Goal: Information Seeking & Learning: Learn about a topic

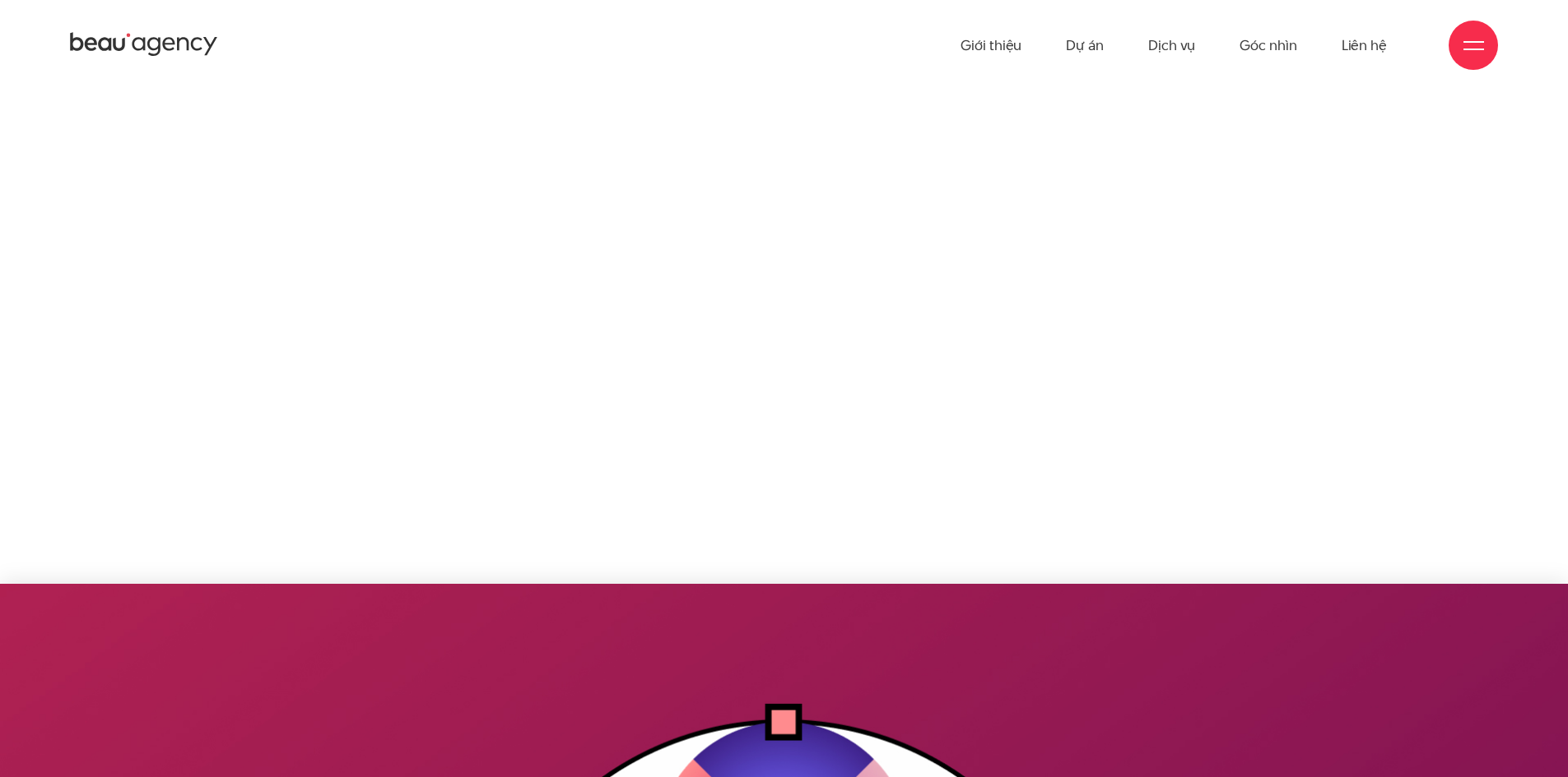
scroll to position [7324, 0]
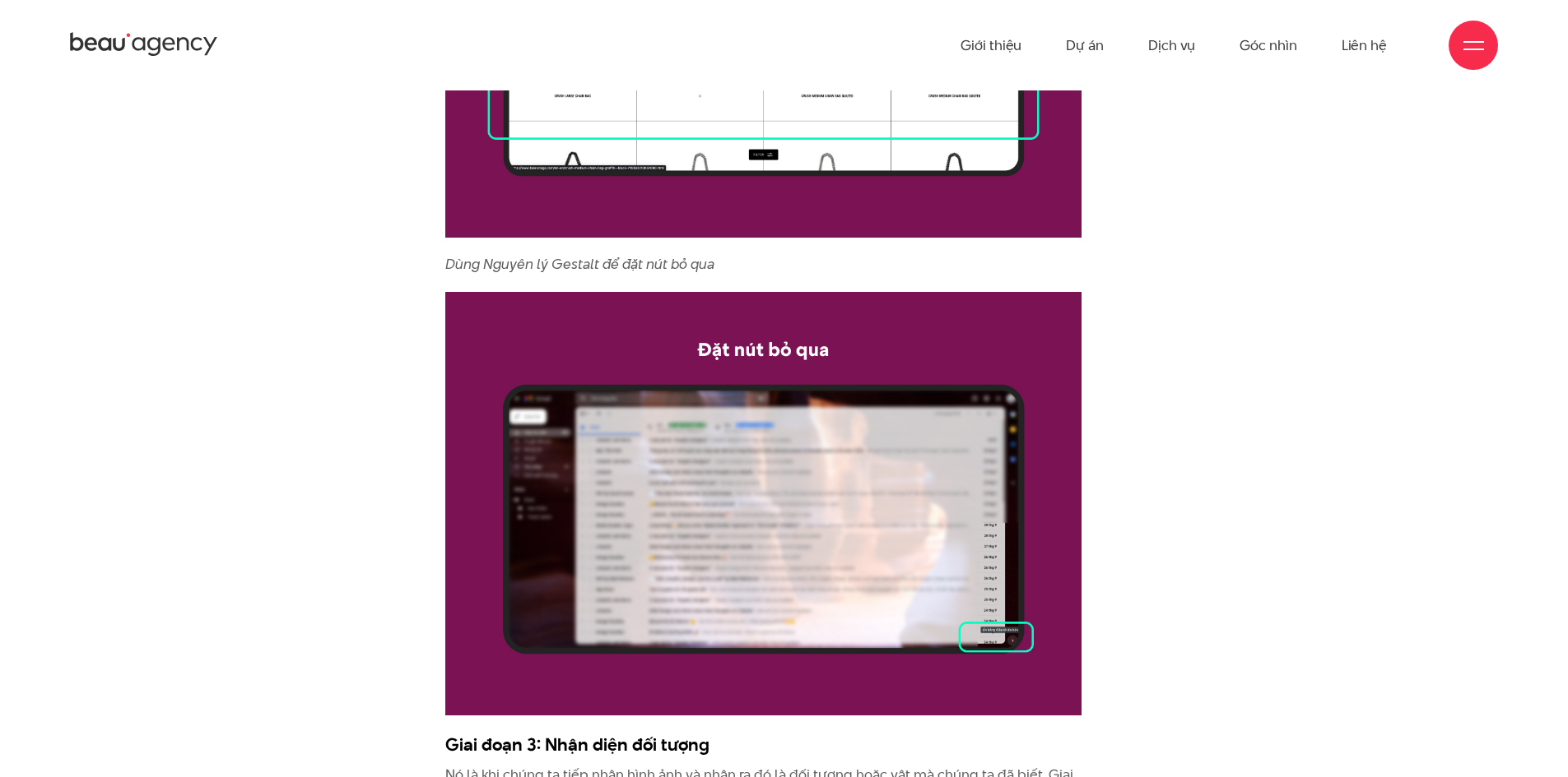
drag, startPoint x: 1202, startPoint y: 471, endPoint x: 1220, endPoint y: 239, distance: 232.7
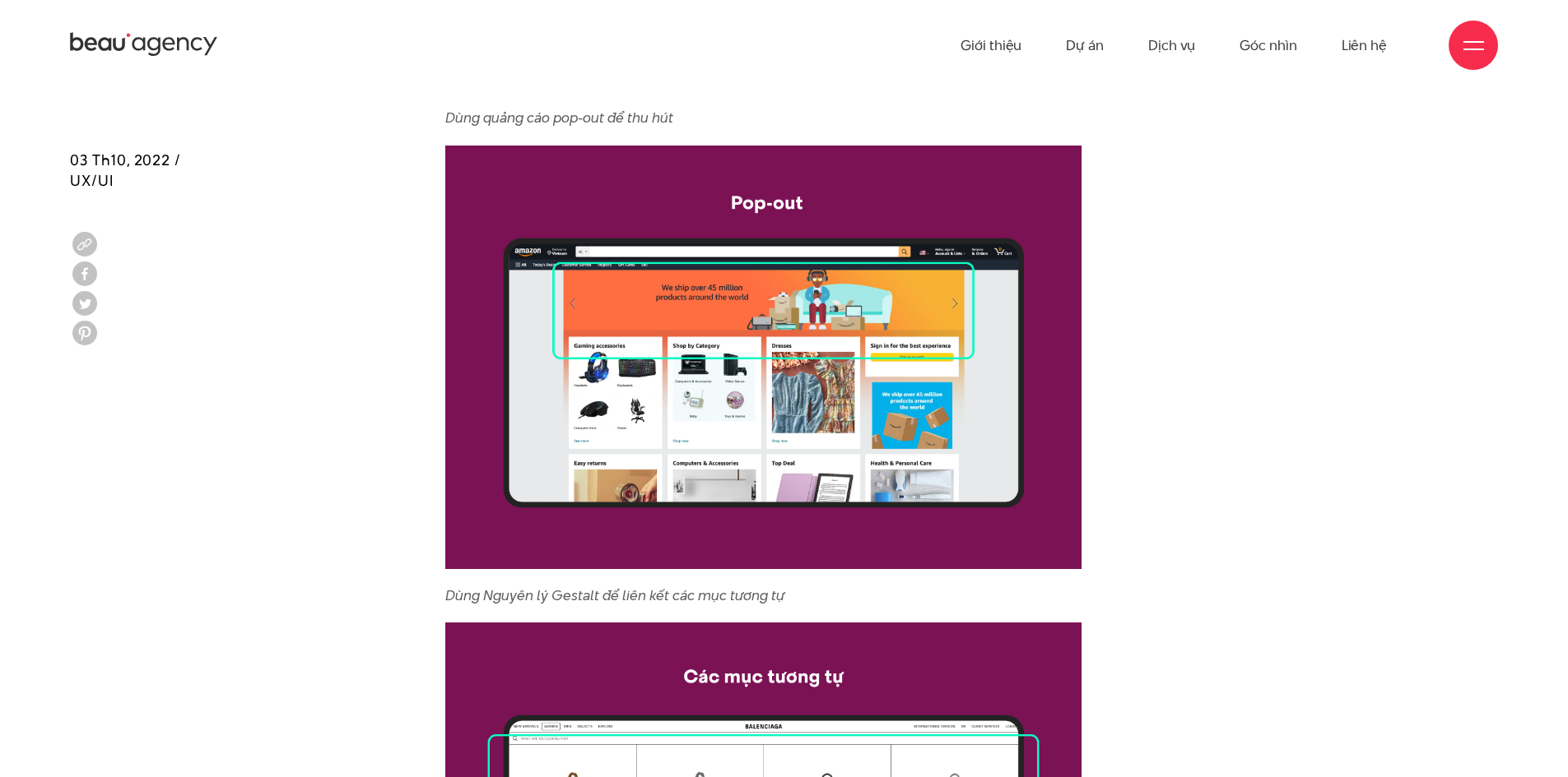
drag, startPoint x: 1254, startPoint y: 363, endPoint x: 1255, endPoint y: 299, distance: 64.0
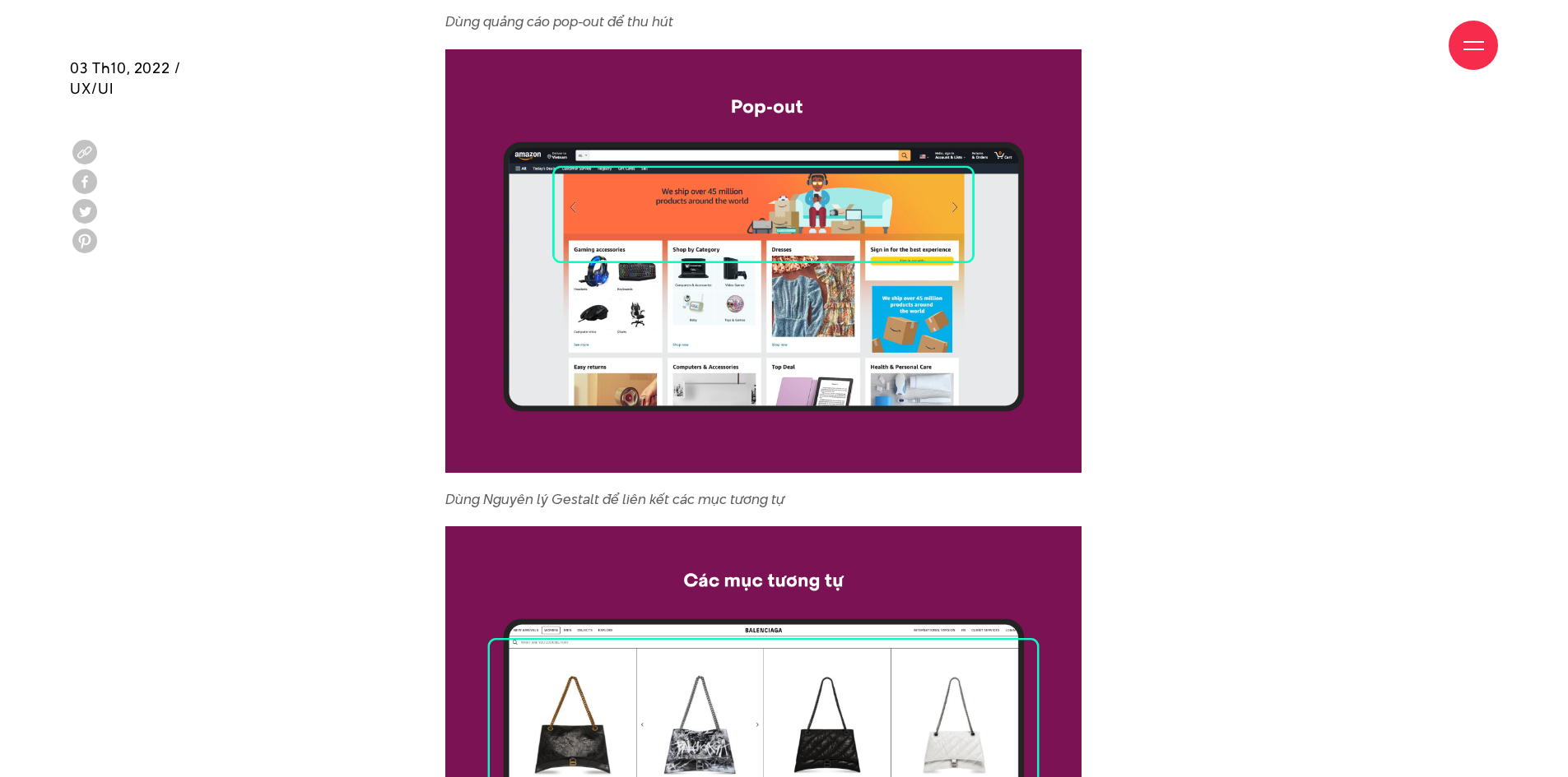
scroll to position [6044, 0]
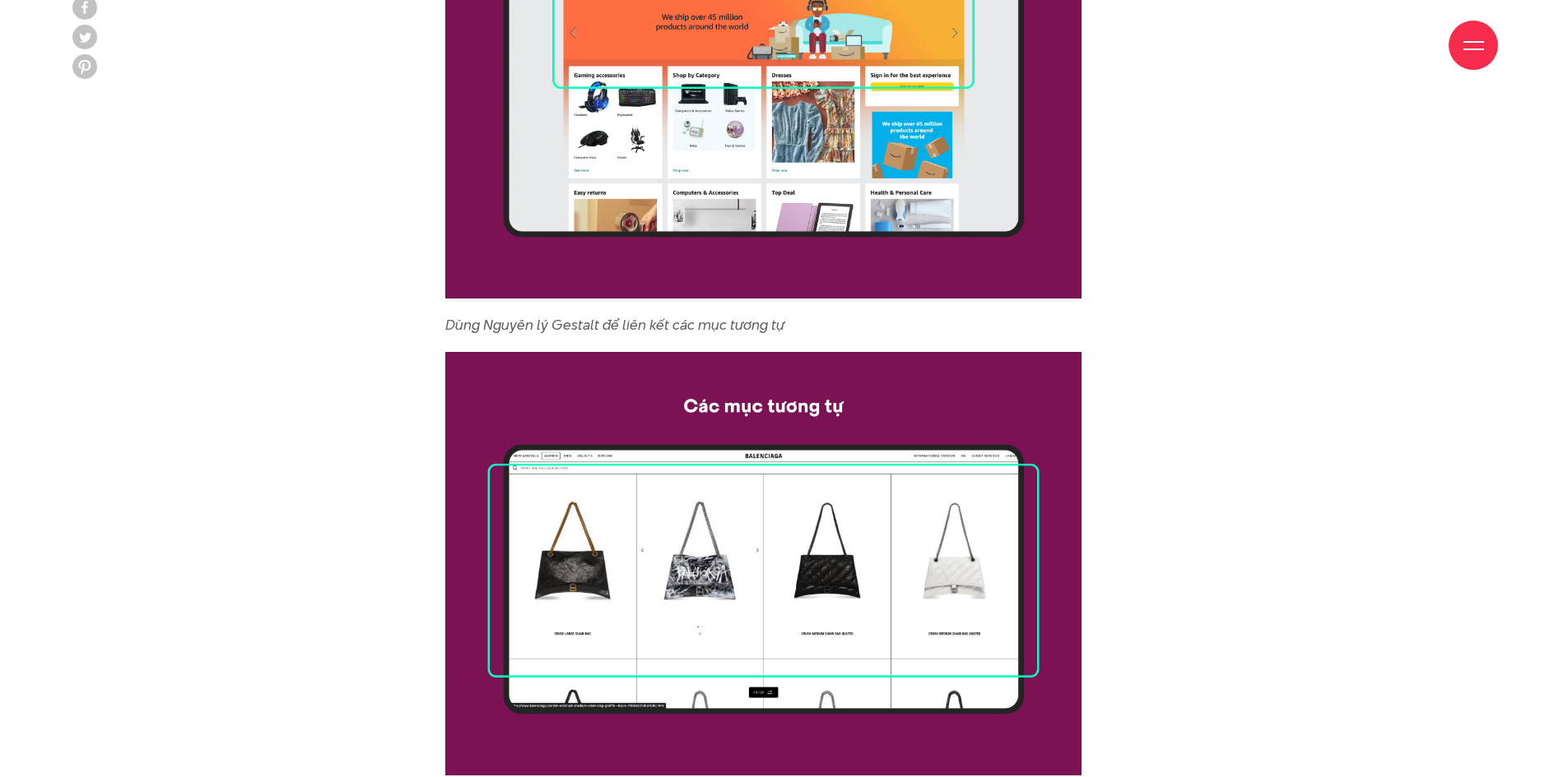
drag, startPoint x: 1142, startPoint y: 407, endPoint x: 1150, endPoint y: 515, distance: 108.3
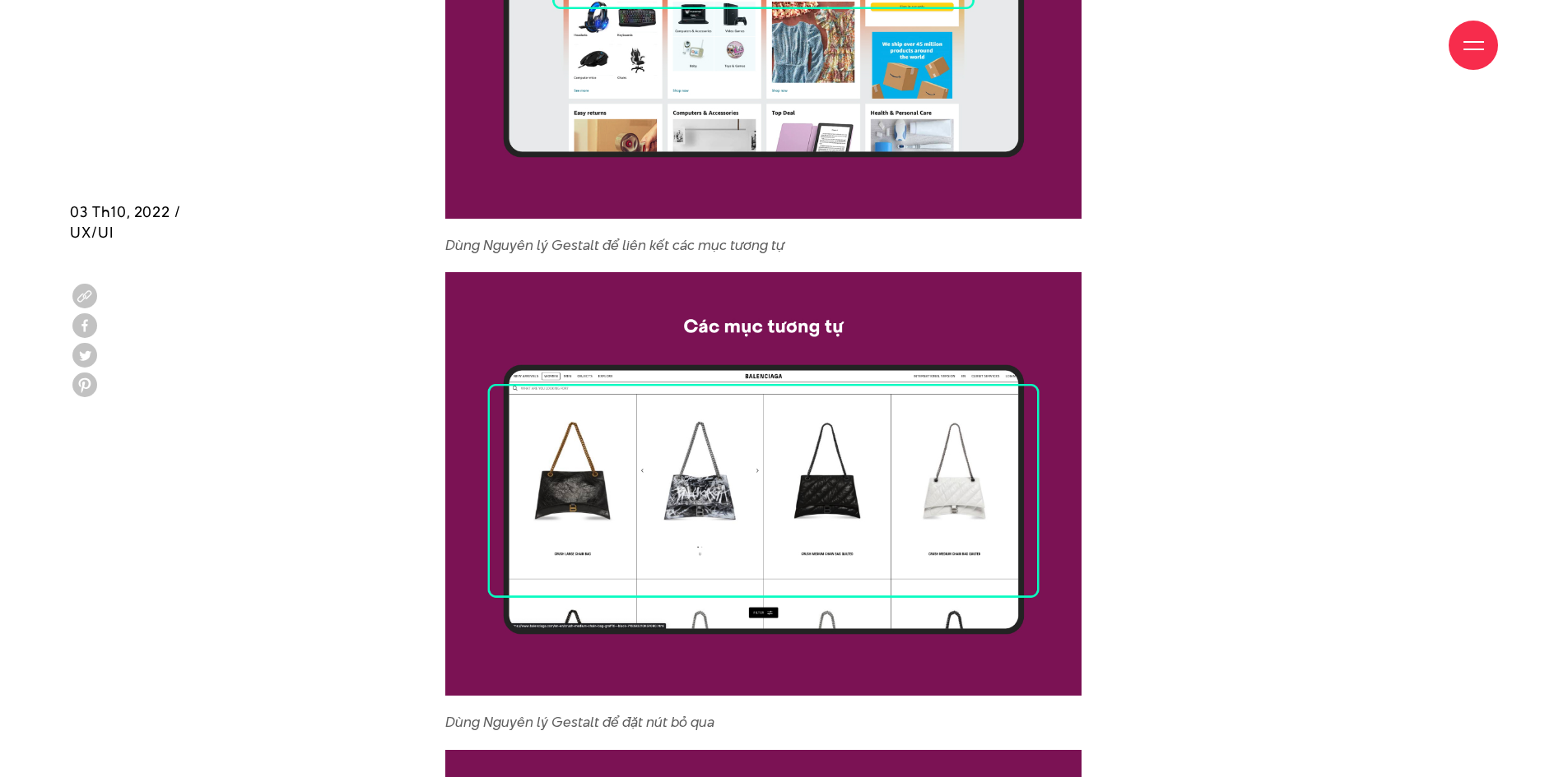
drag, startPoint x: 1151, startPoint y: 504, endPoint x: 1163, endPoint y: 604, distance: 100.7
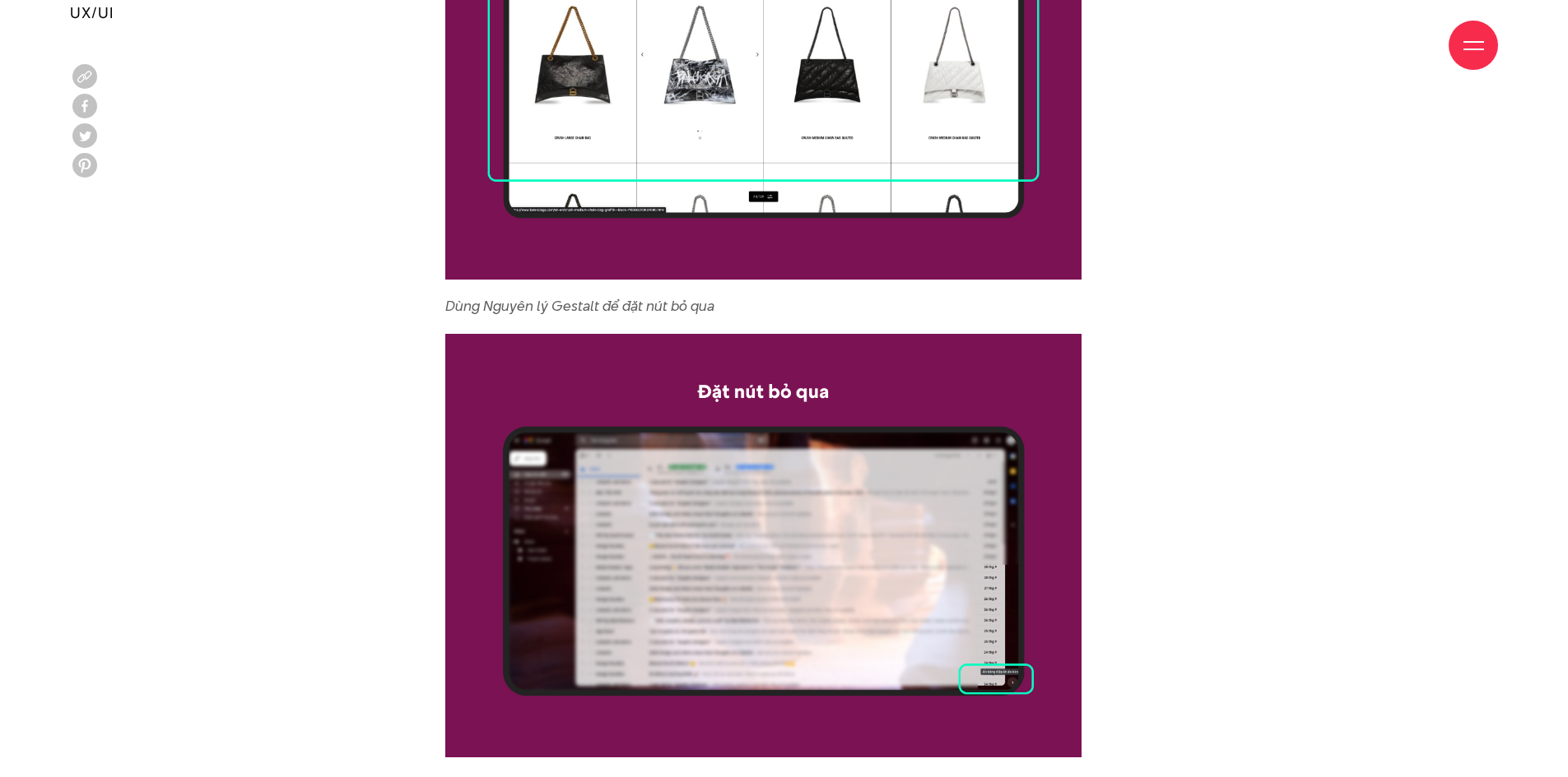
drag, startPoint x: 1178, startPoint y: 463, endPoint x: 1176, endPoint y: 588, distance: 125.0
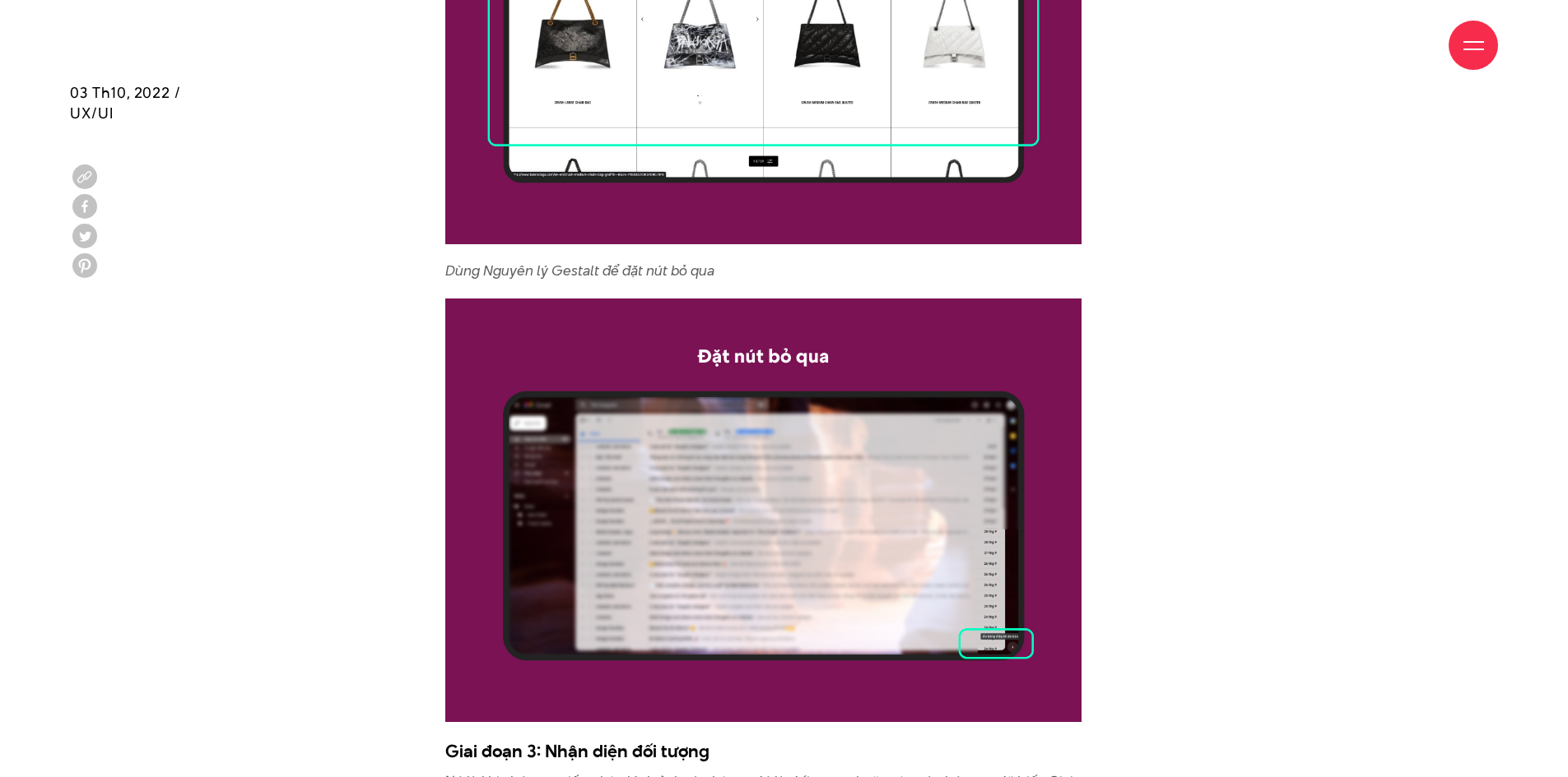
scroll to position [6489, 0]
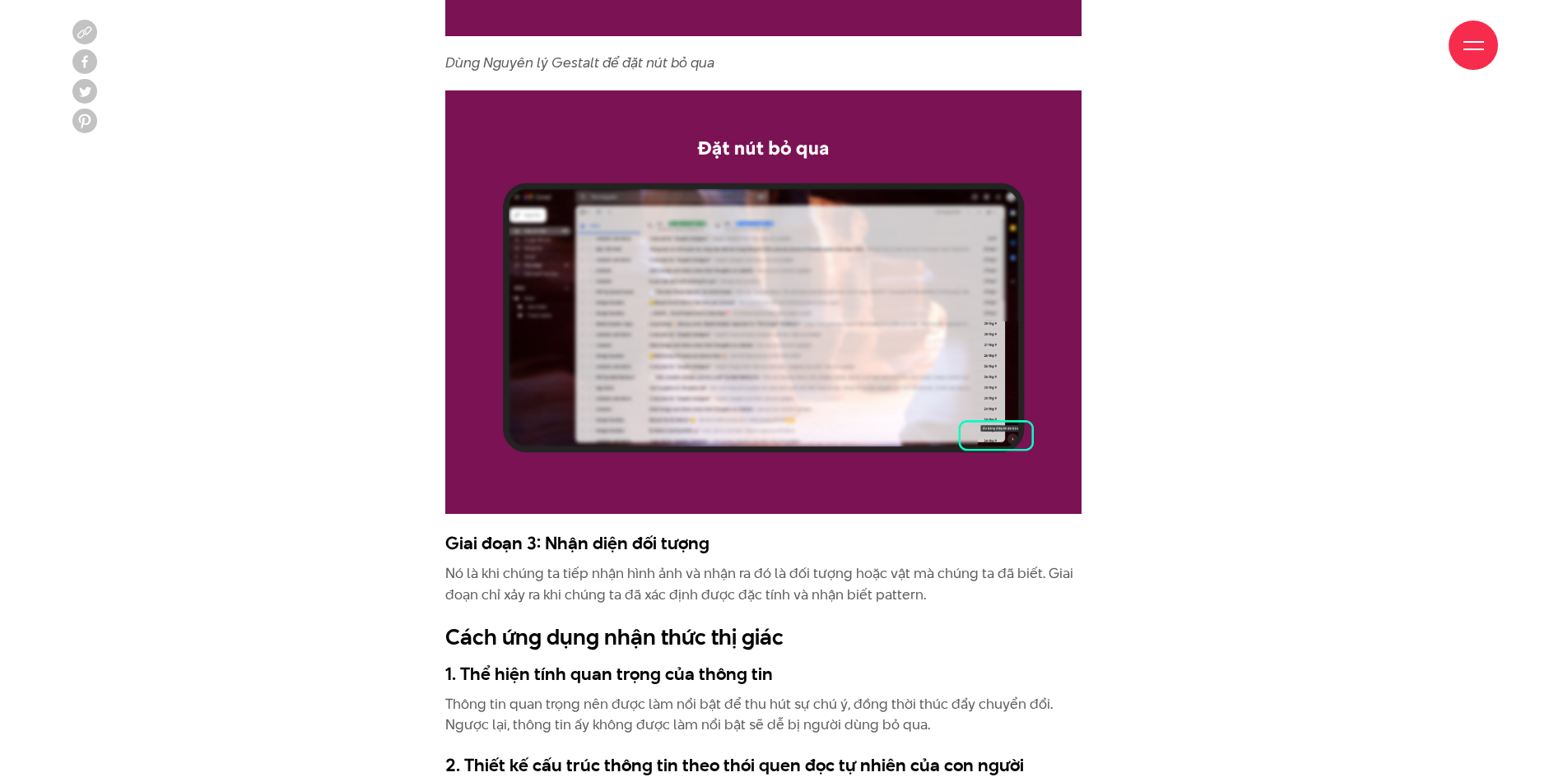
drag, startPoint x: 1212, startPoint y: 445, endPoint x: 1219, endPoint y: 534, distance: 89.3
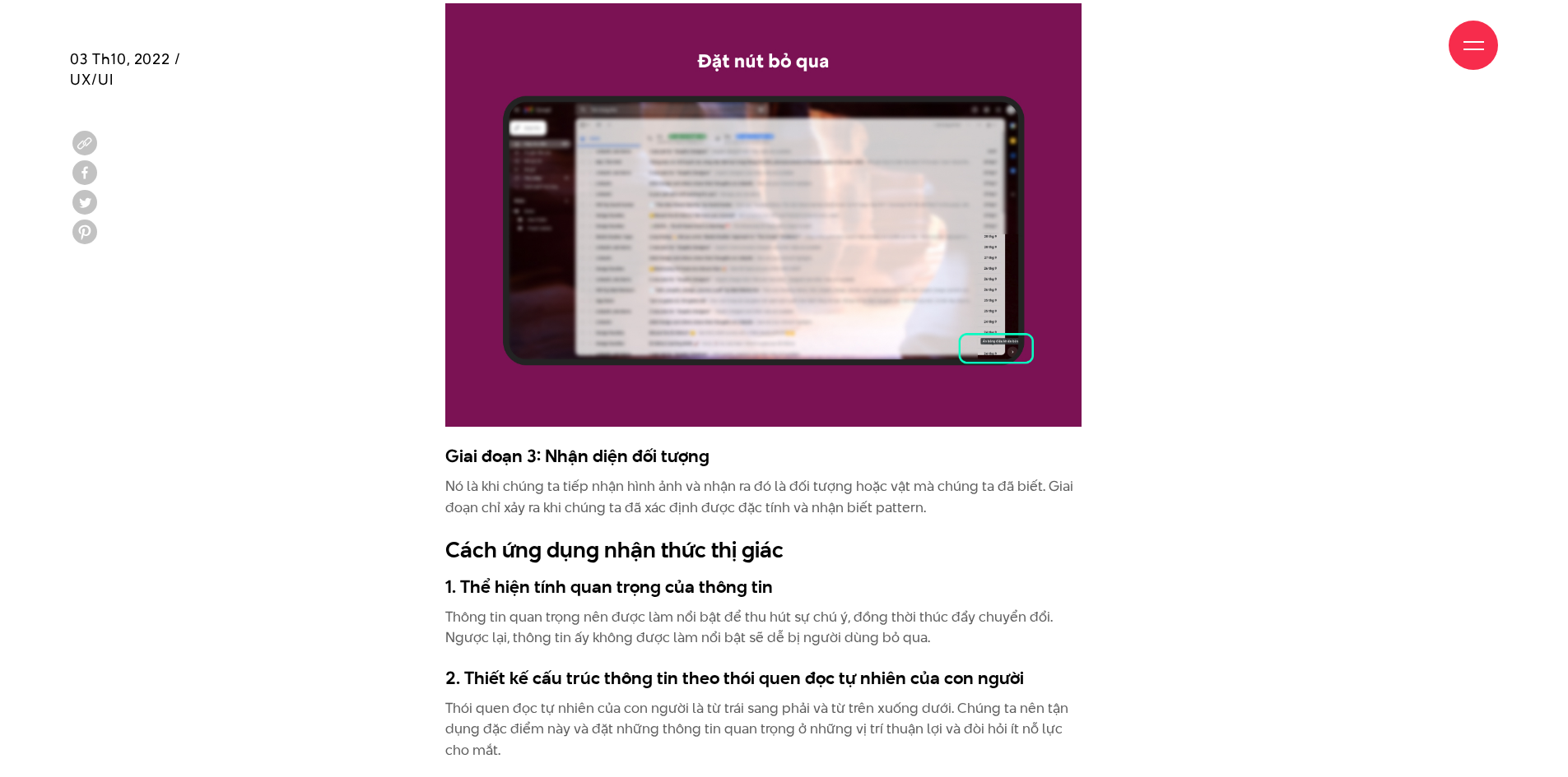
drag, startPoint x: 1237, startPoint y: 526, endPoint x: 1244, endPoint y: 560, distance: 34.7
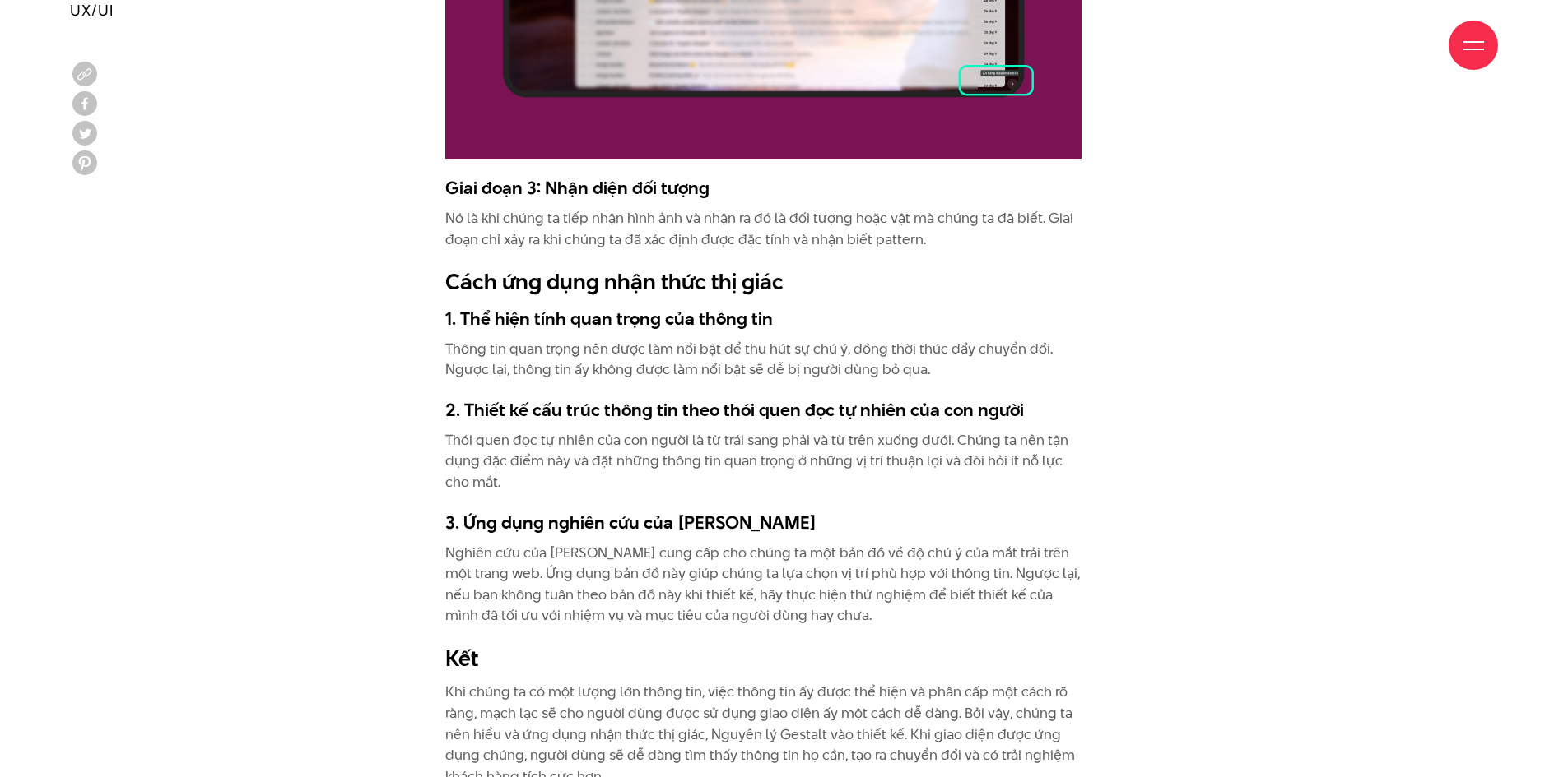
drag, startPoint x: 1259, startPoint y: 466, endPoint x: 1263, endPoint y: 516, distance: 50.2
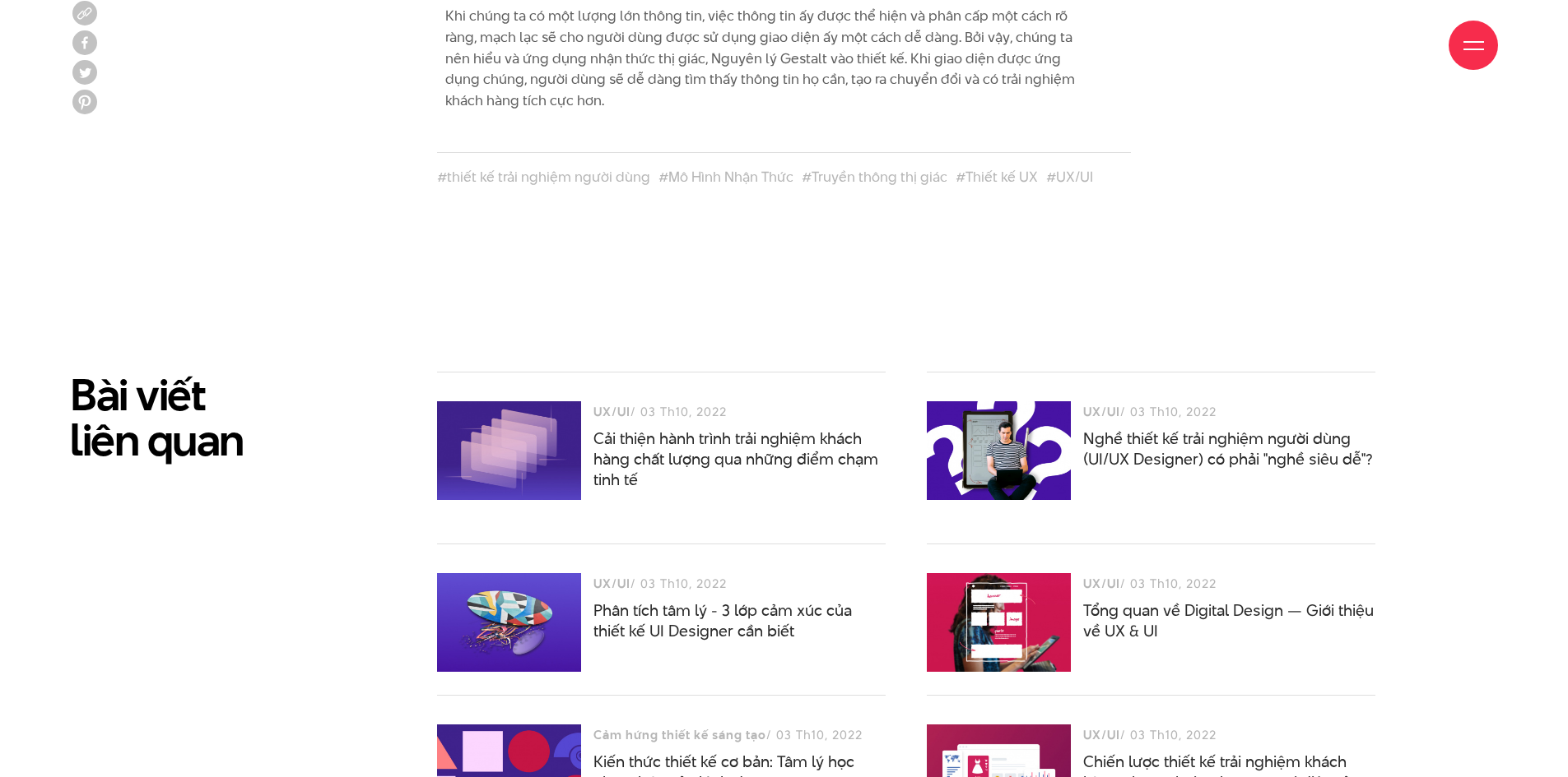
scroll to position [7866, 0]
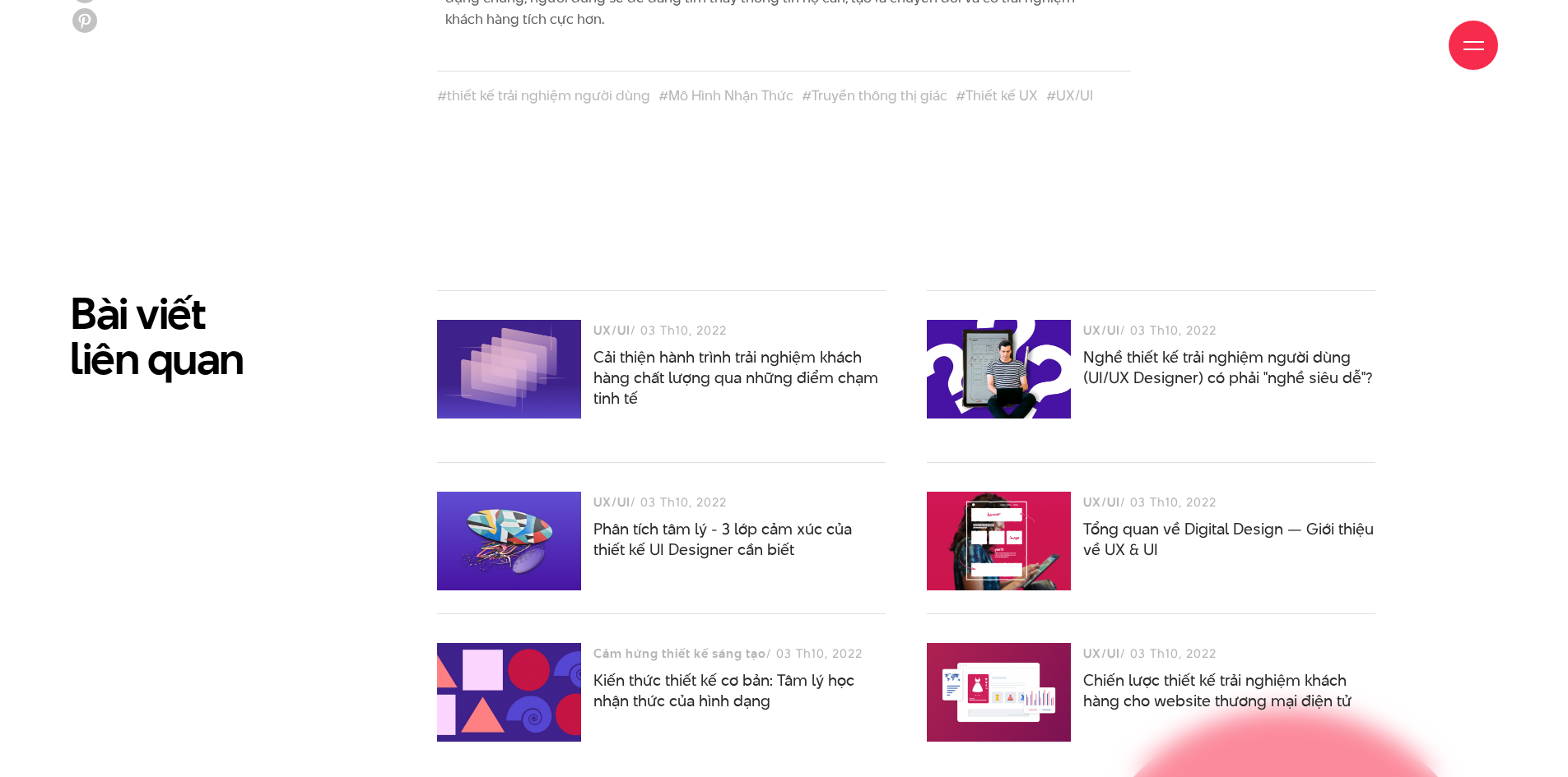
drag, startPoint x: 1248, startPoint y: 463, endPoint x: 1261, endPoint y: 551, distance: 89.0
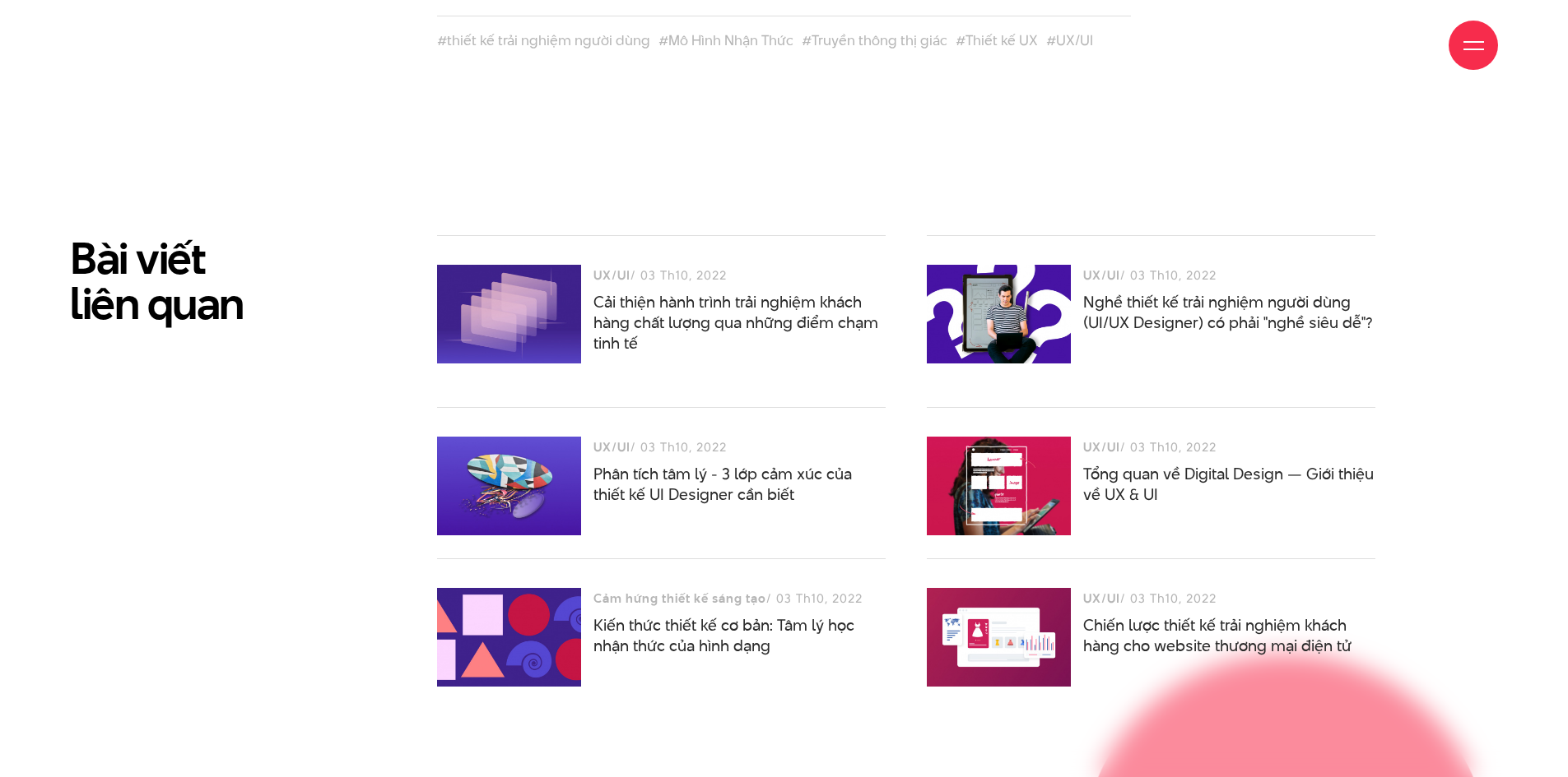
scroll to position [7975, 0]
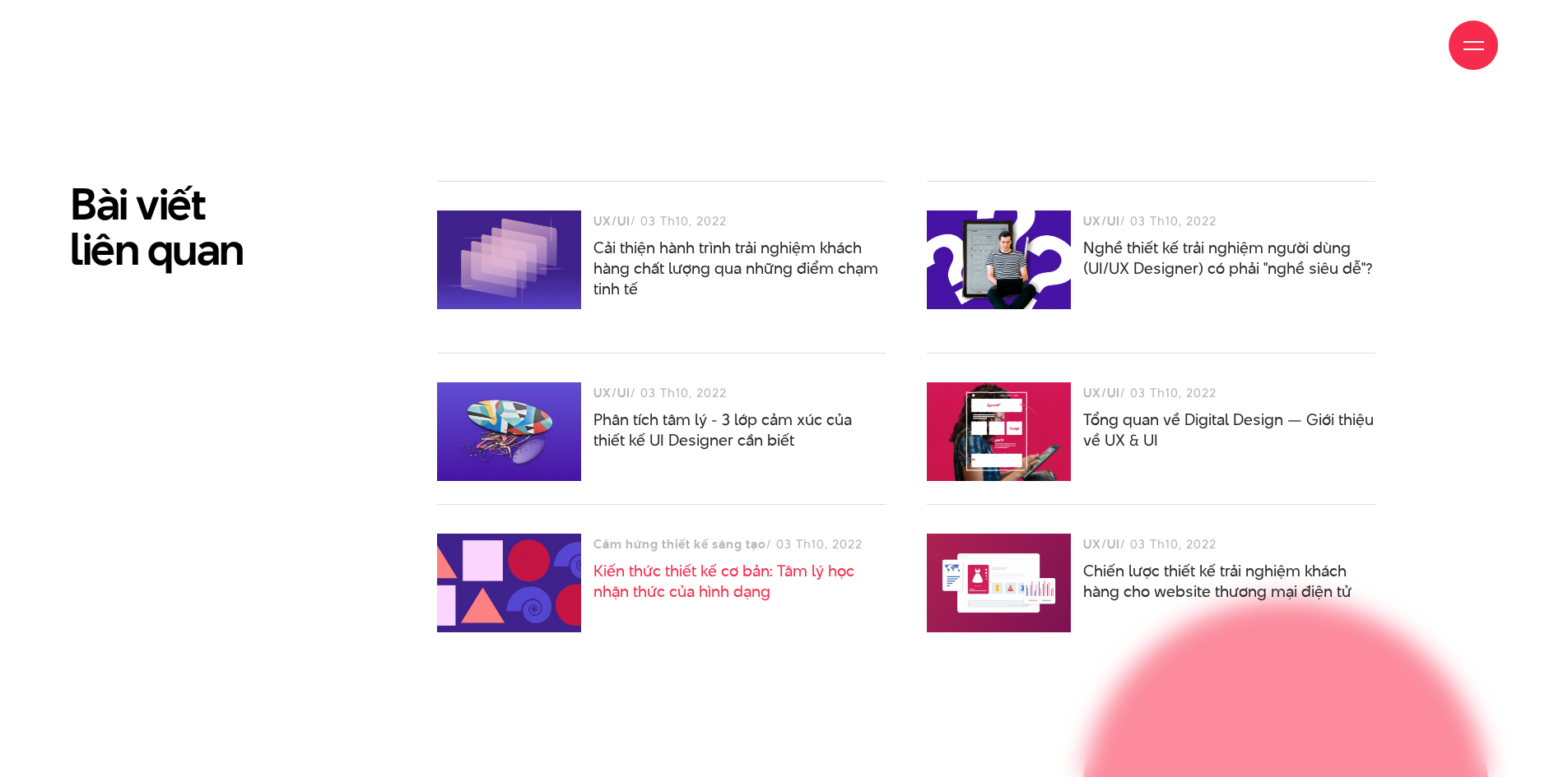
click at [675, 584] on link "Kiến thức thiết kế cơ bản: Tâm lý học nhận thức của hình dạng" at bounding box center [723, 581] width 261 height 43
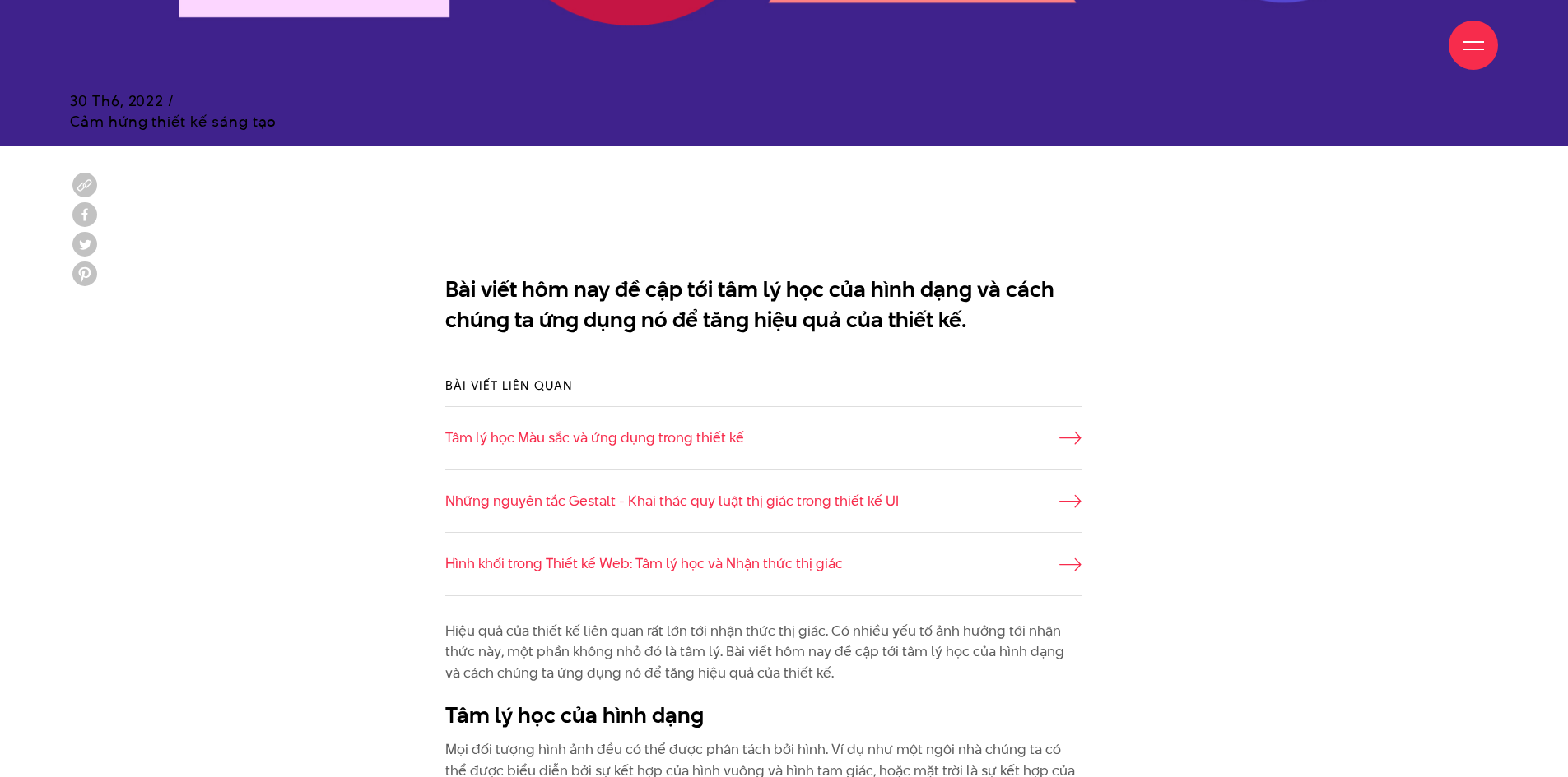
scroll to position [977, 0]
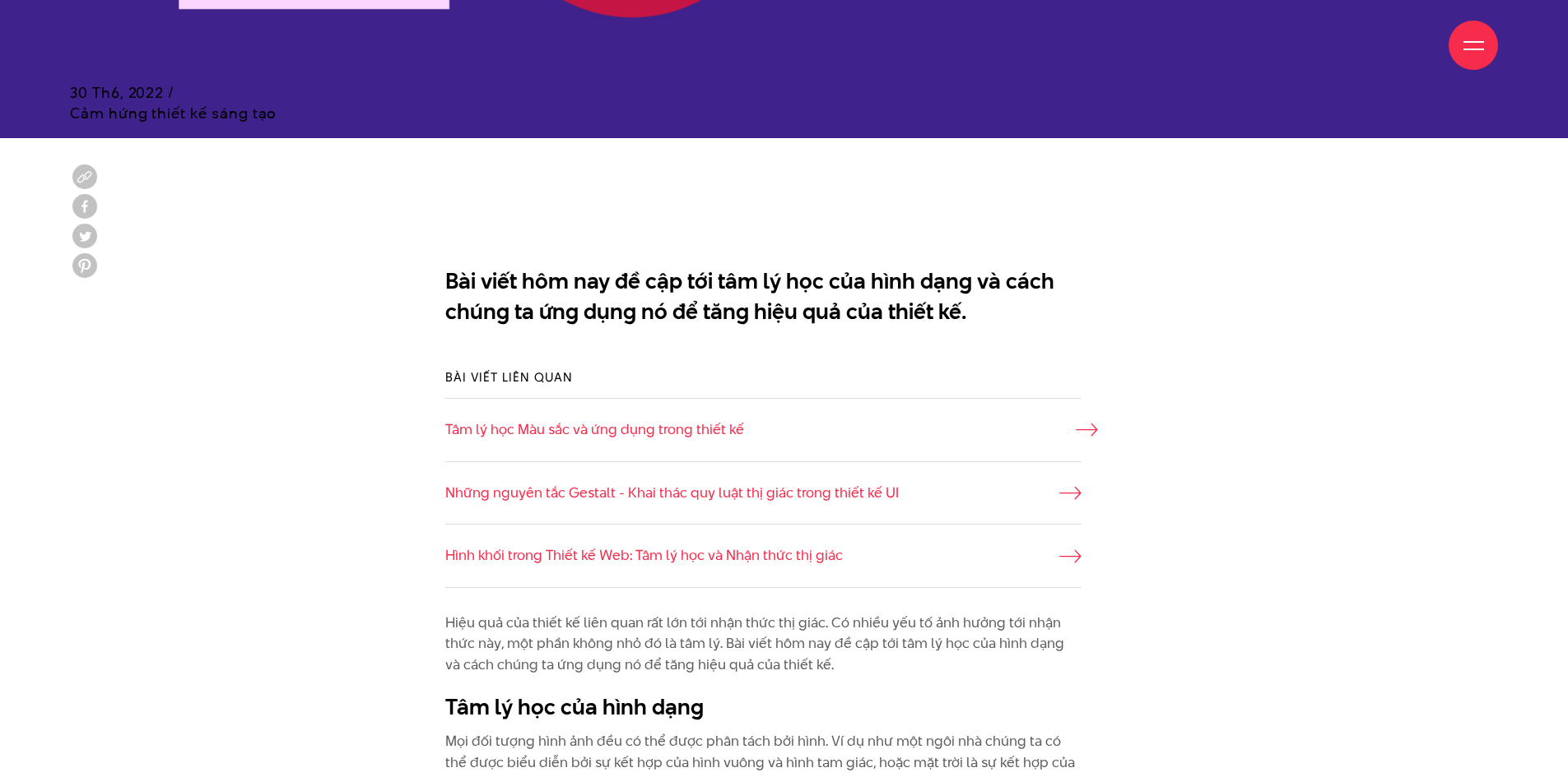
click at [674, 427] on link "Tâm lý học Màu sắc và ứng dụng trong thiết kế" at bounding box center [763, 430] width 636 height 22
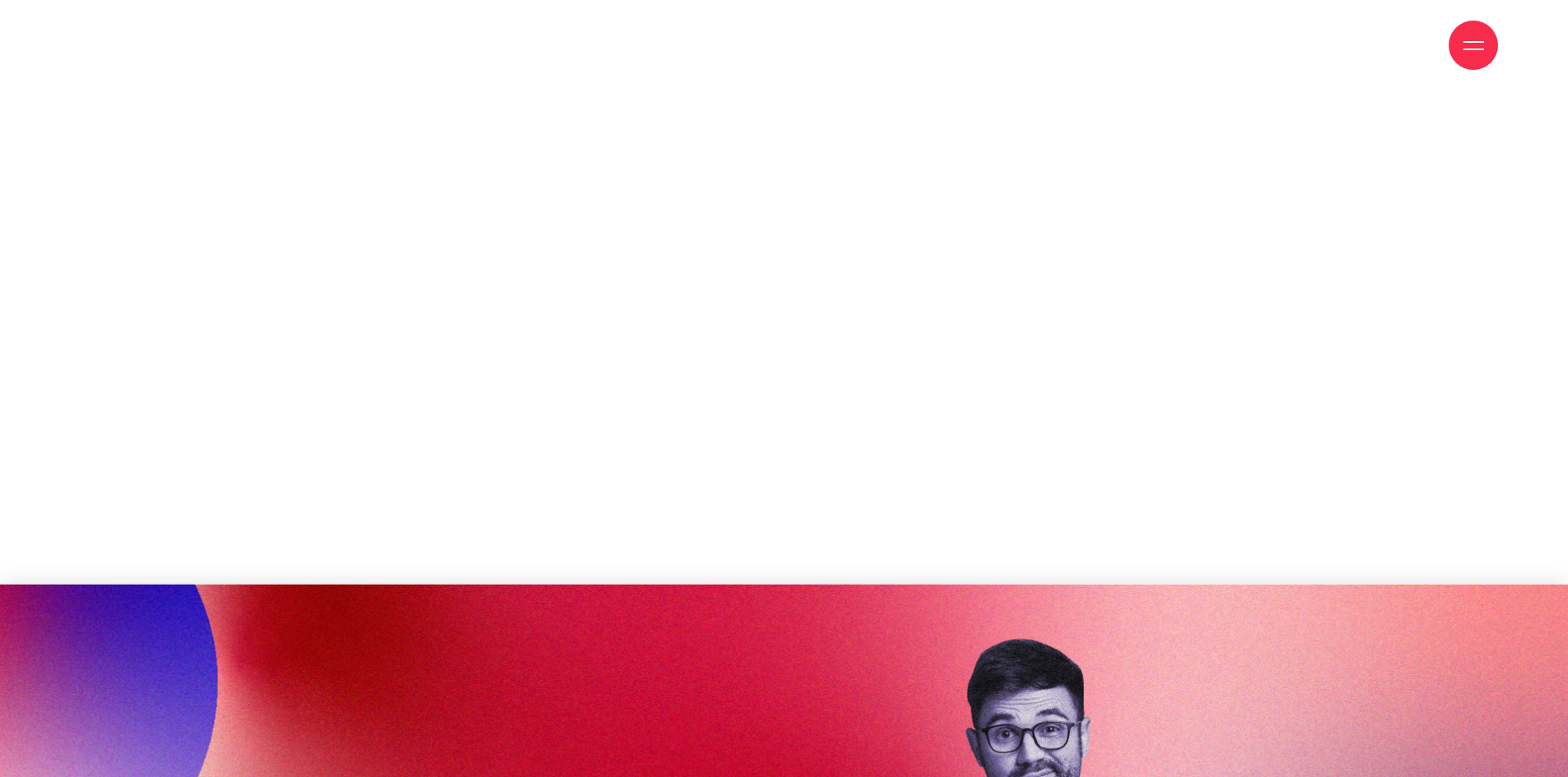
scroll to position [1616, 0]
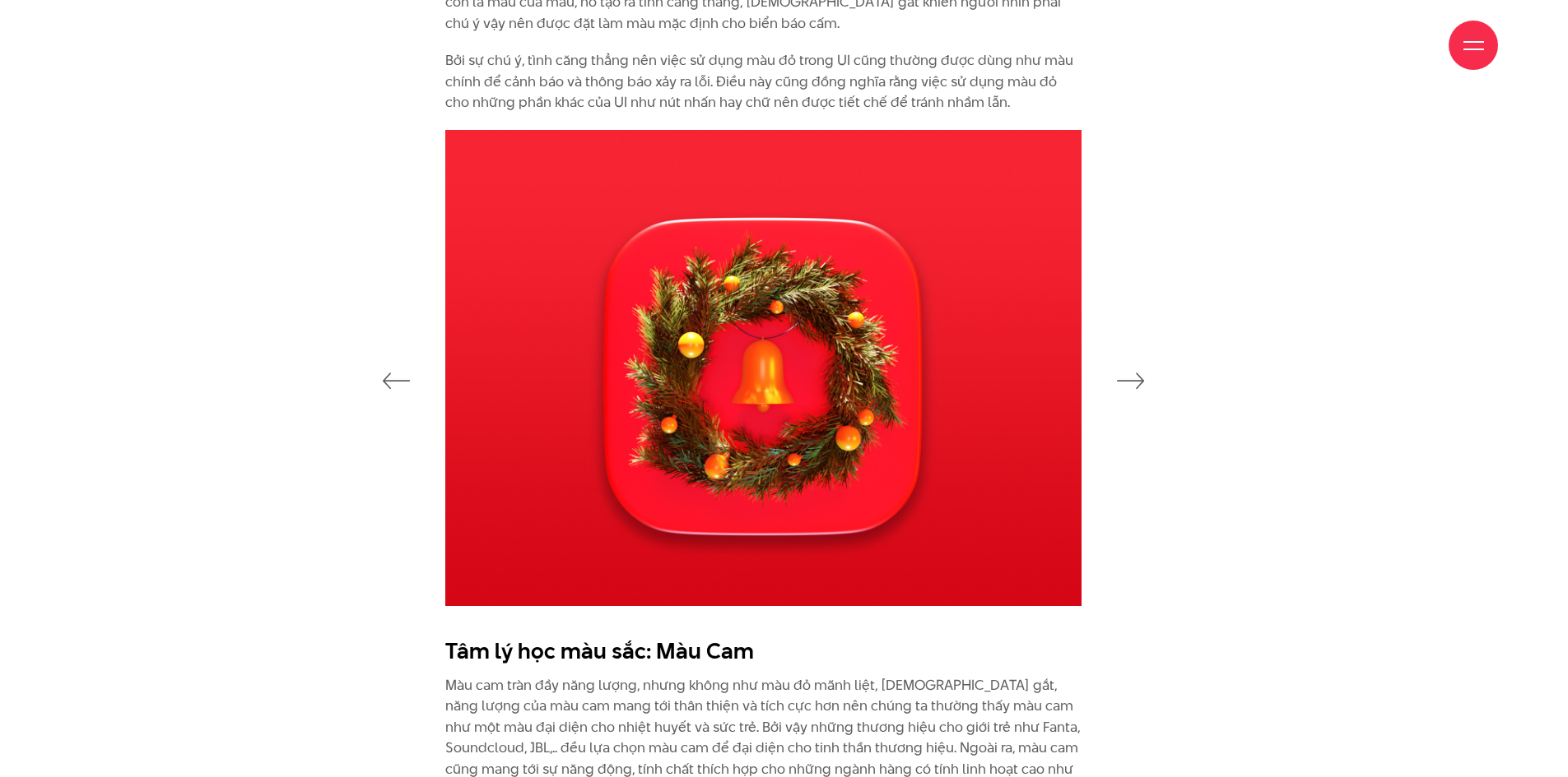
drag, startPoint x: 1233, startPoint y: 376, endPoint x: 1234, endPoint y: 594, distance: 218.0
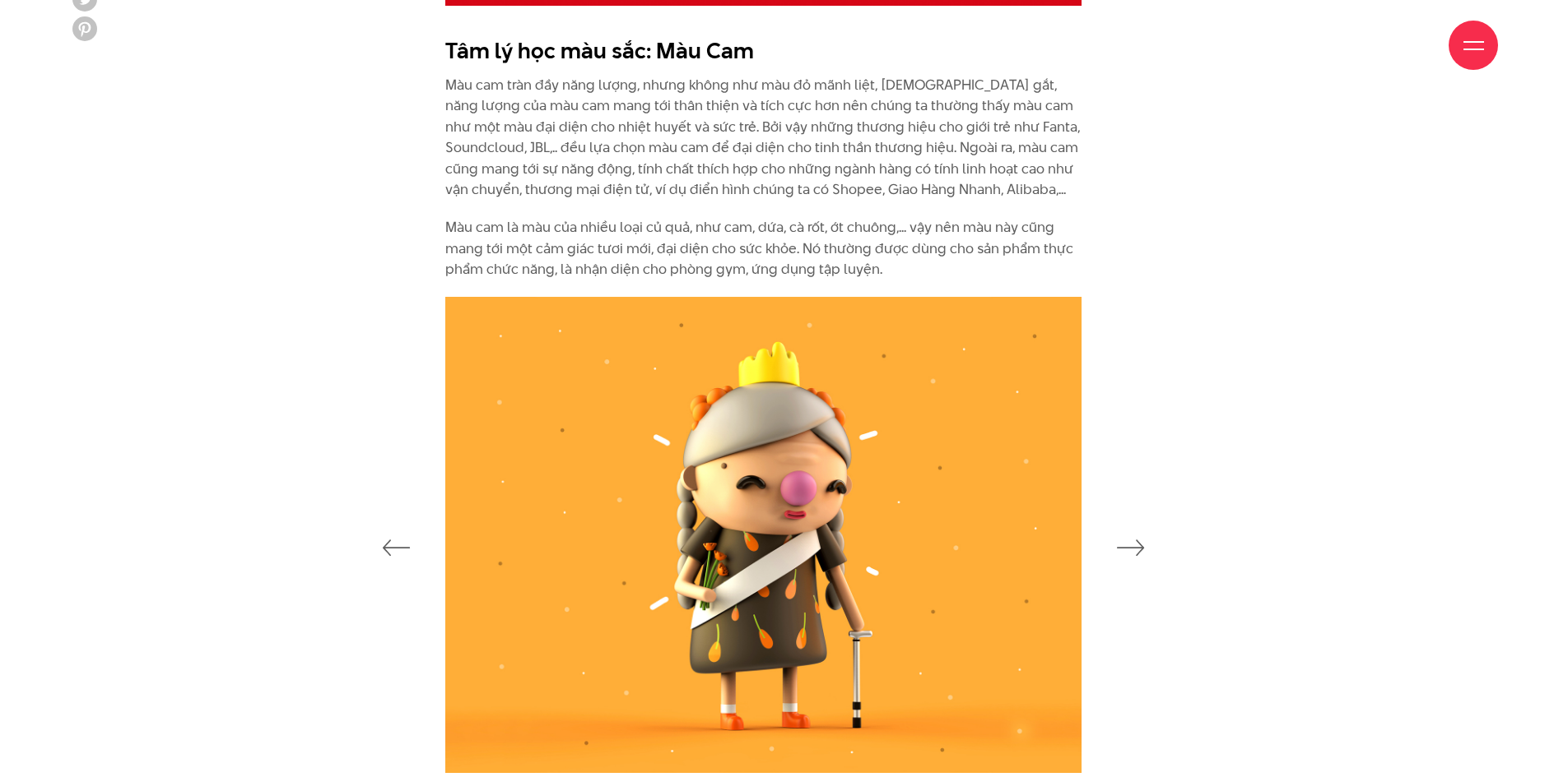
drag, startPoint x: 1209, startPoint y: 520, endPoint x: 1198, endPoint y: 657, distance: 137.4
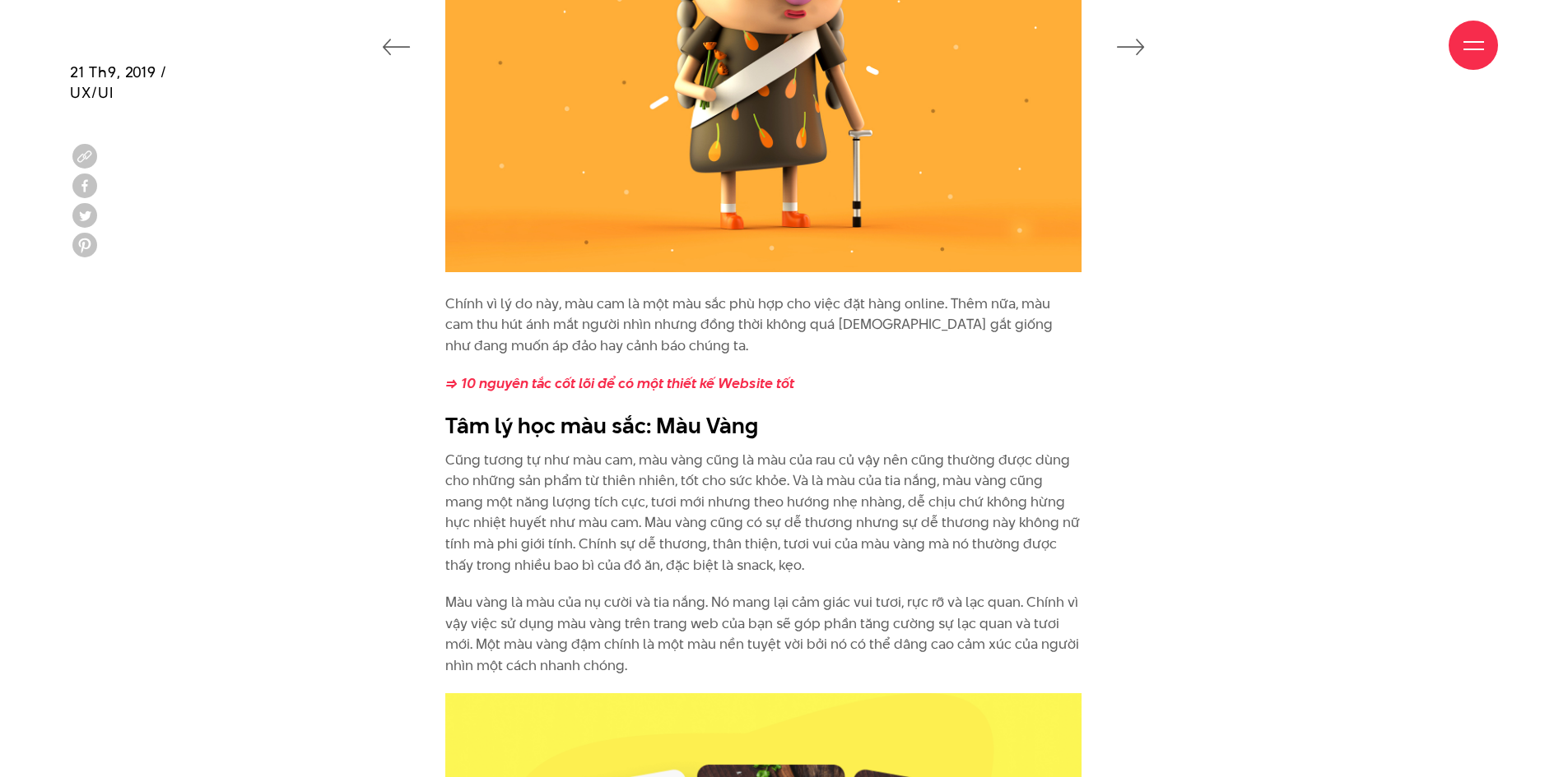
drag, startPoint x: 1190, startPoint y: 526, endPoint x: 1199, endPoint y: 606, distance: 80.5
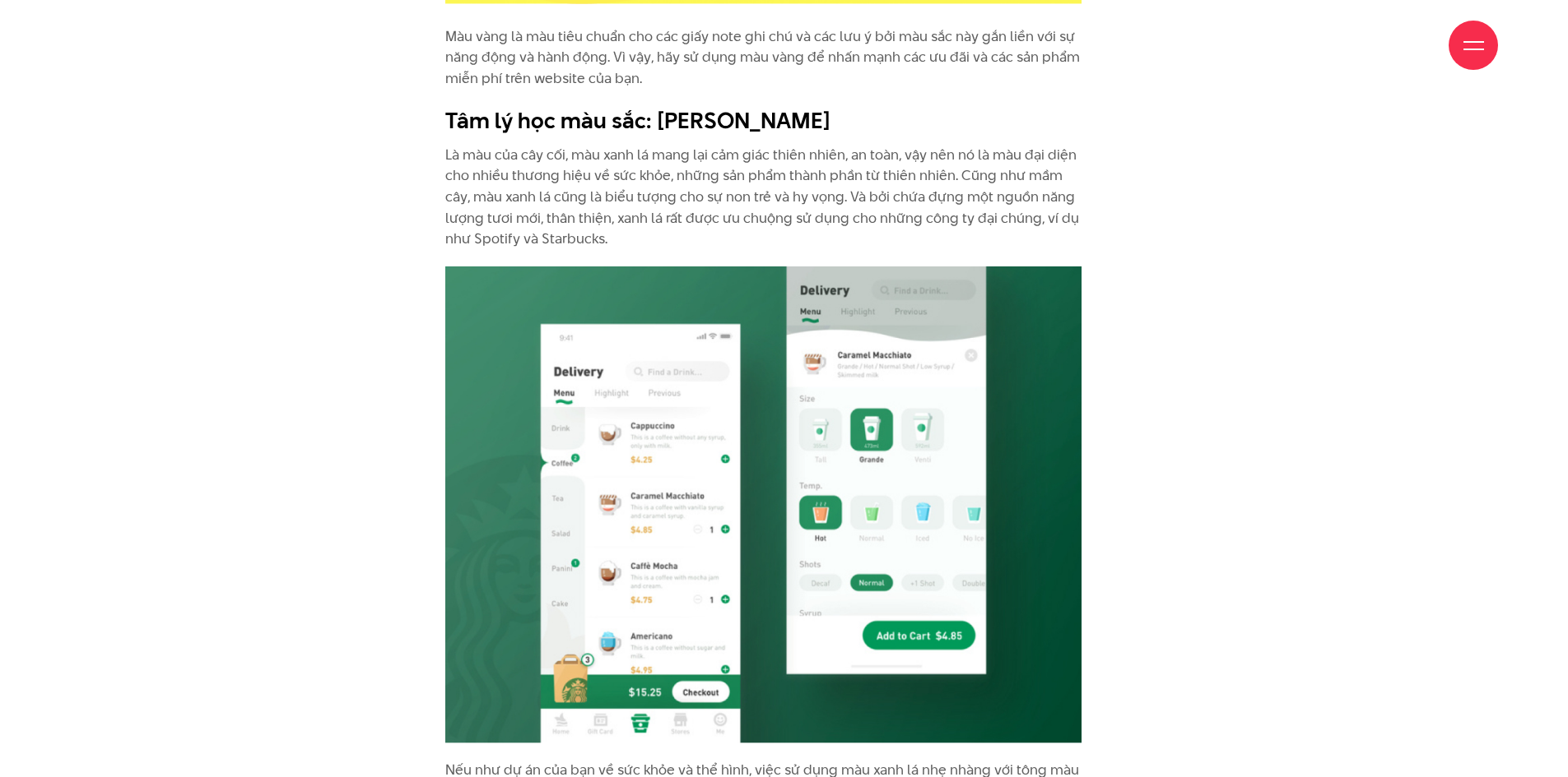
drag, startPoint x: 1233, startPoint y: 459, endPoint x: 1234, endPoint y: 584, distance: 125.0
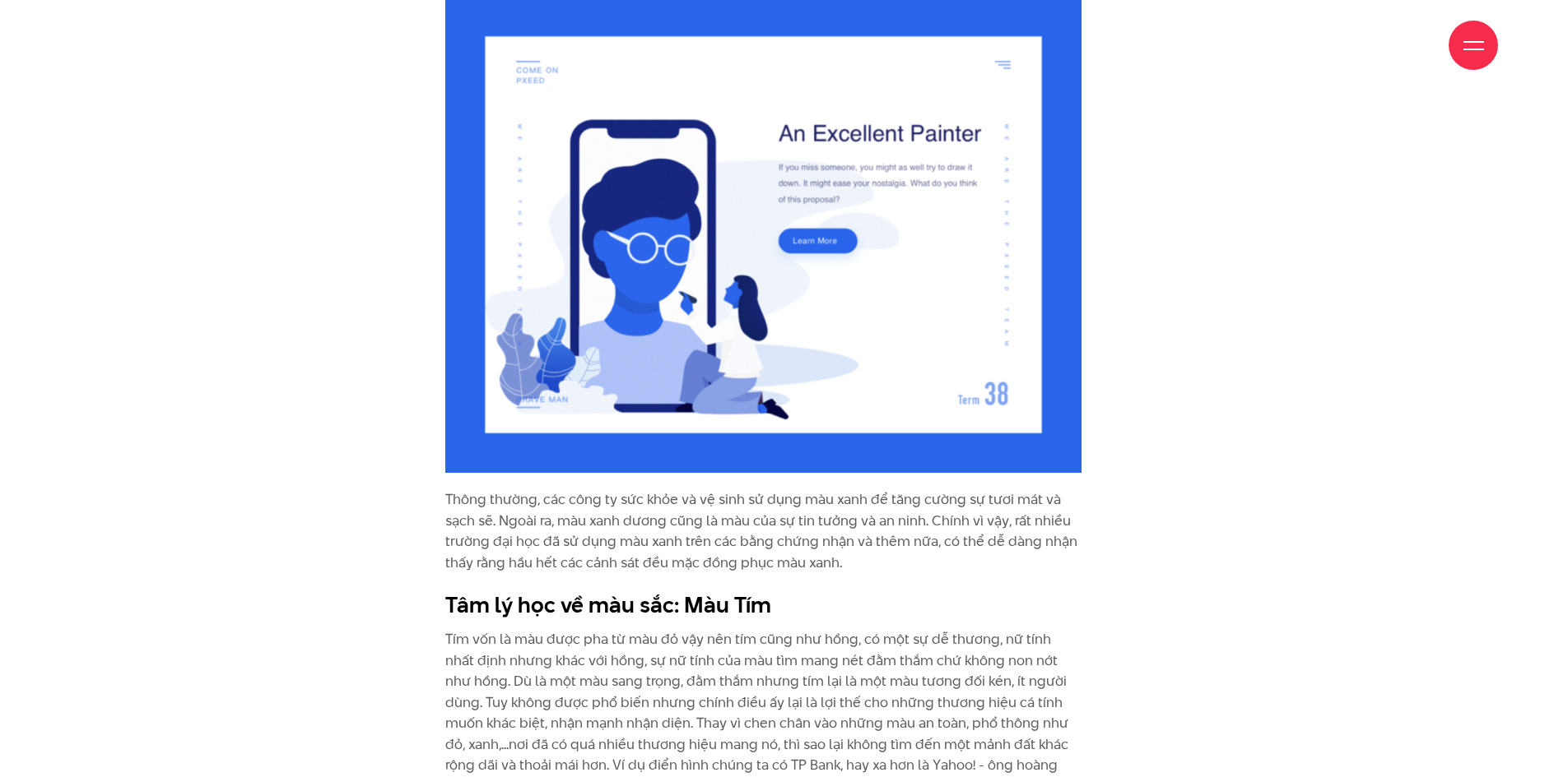
drag, startPoint x: 1234, startPoint y: 362, endPoint x: 1250, endPoint y: 559, distance: 197.6
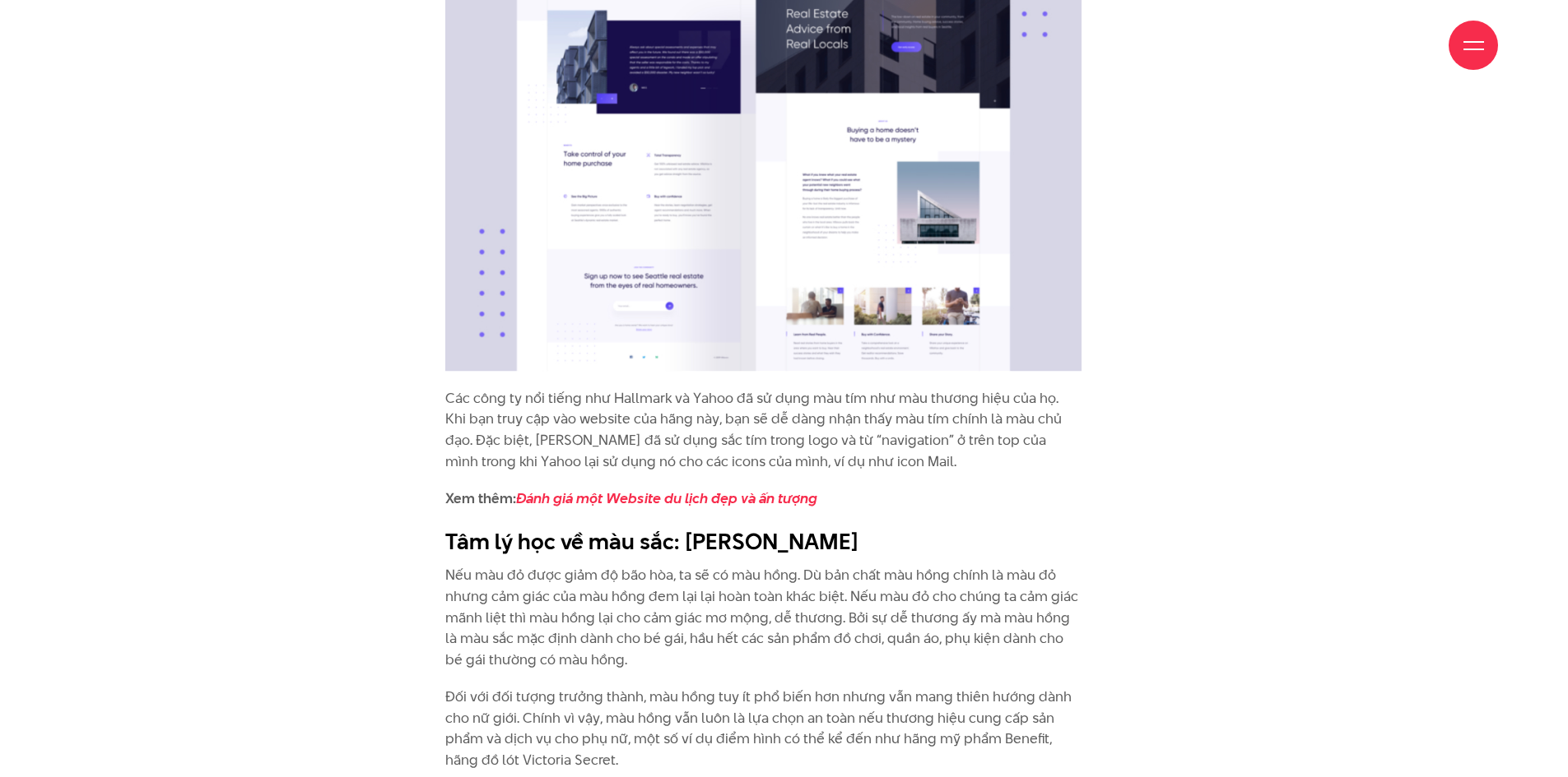
drag, startPoint x: 1237, startPoint y: 299, endPoint x: 1254, endPoint y: 495, distance: 196.7
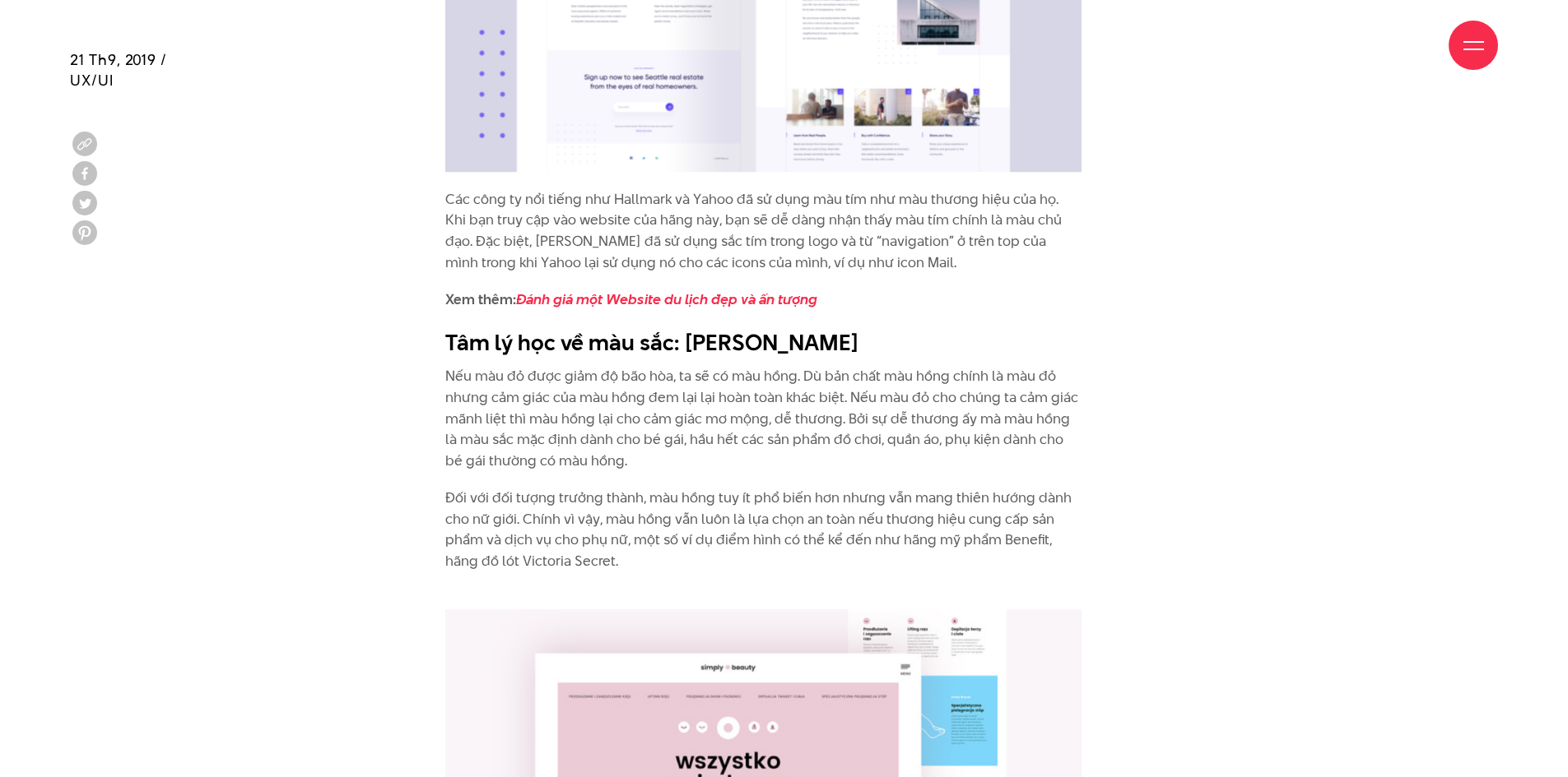
drag, startPoint x: 1251, startPoint y: 562, endPoint x: 1247, endPoint y: 594, distance: 32.2
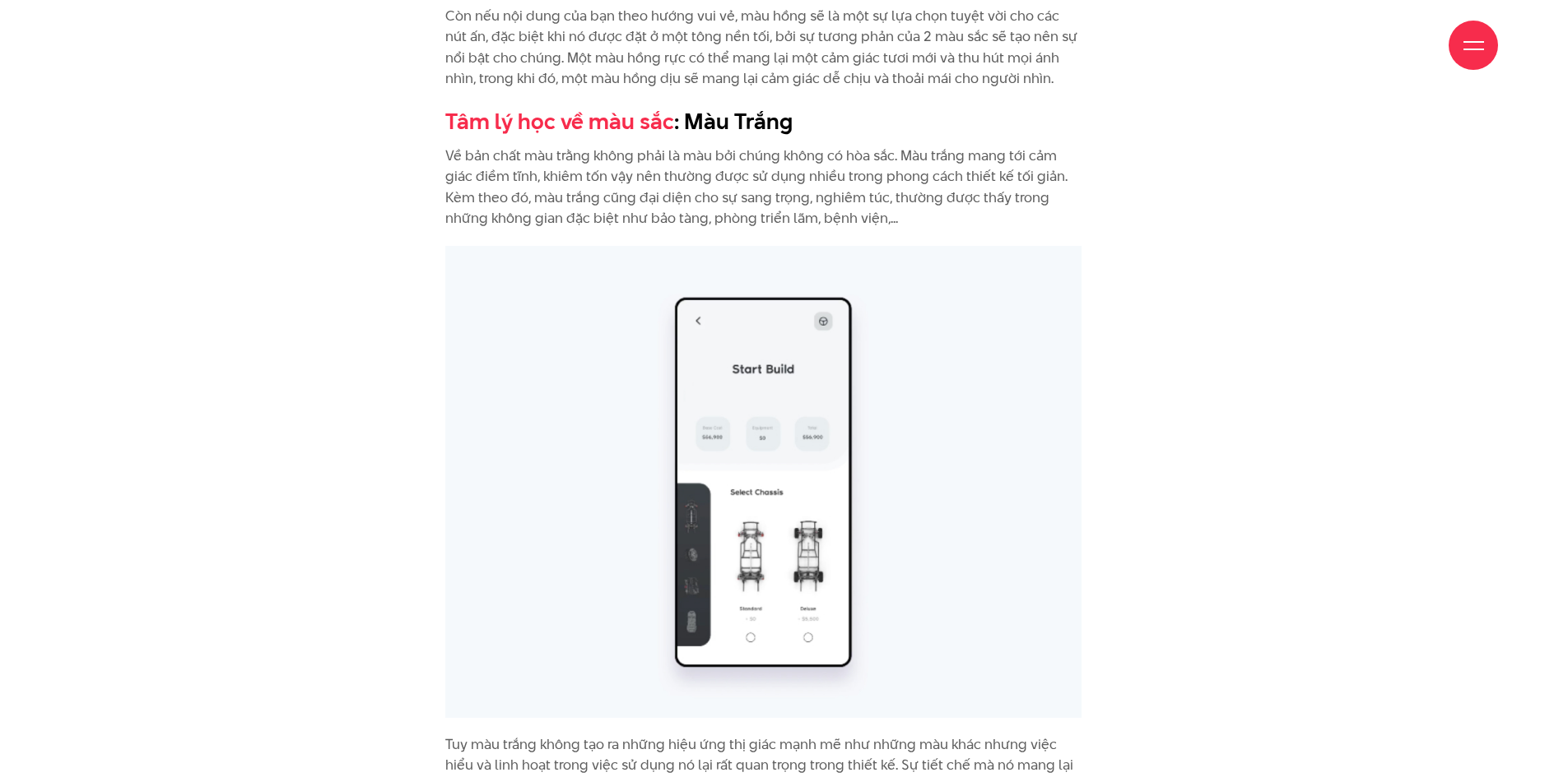
drag, startPoint x: 1167, startPoint y: 458, endPoint x: 1189, endPoint y: 620, distance: 163.5
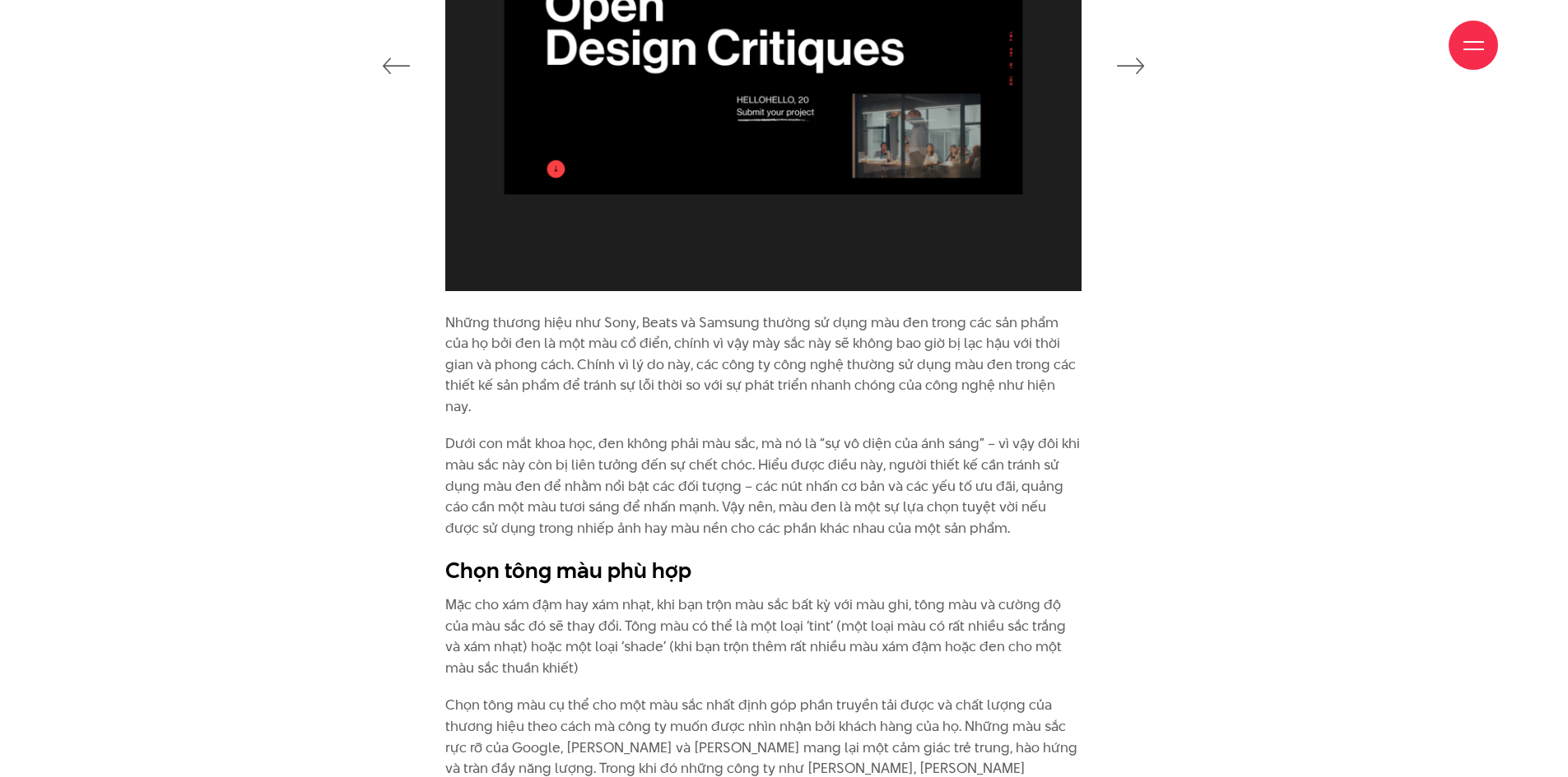
drag, startPoint x: 1182, startPoint y: 306, endPoint x: 1204, endPoint y: 480, distance: 175.4
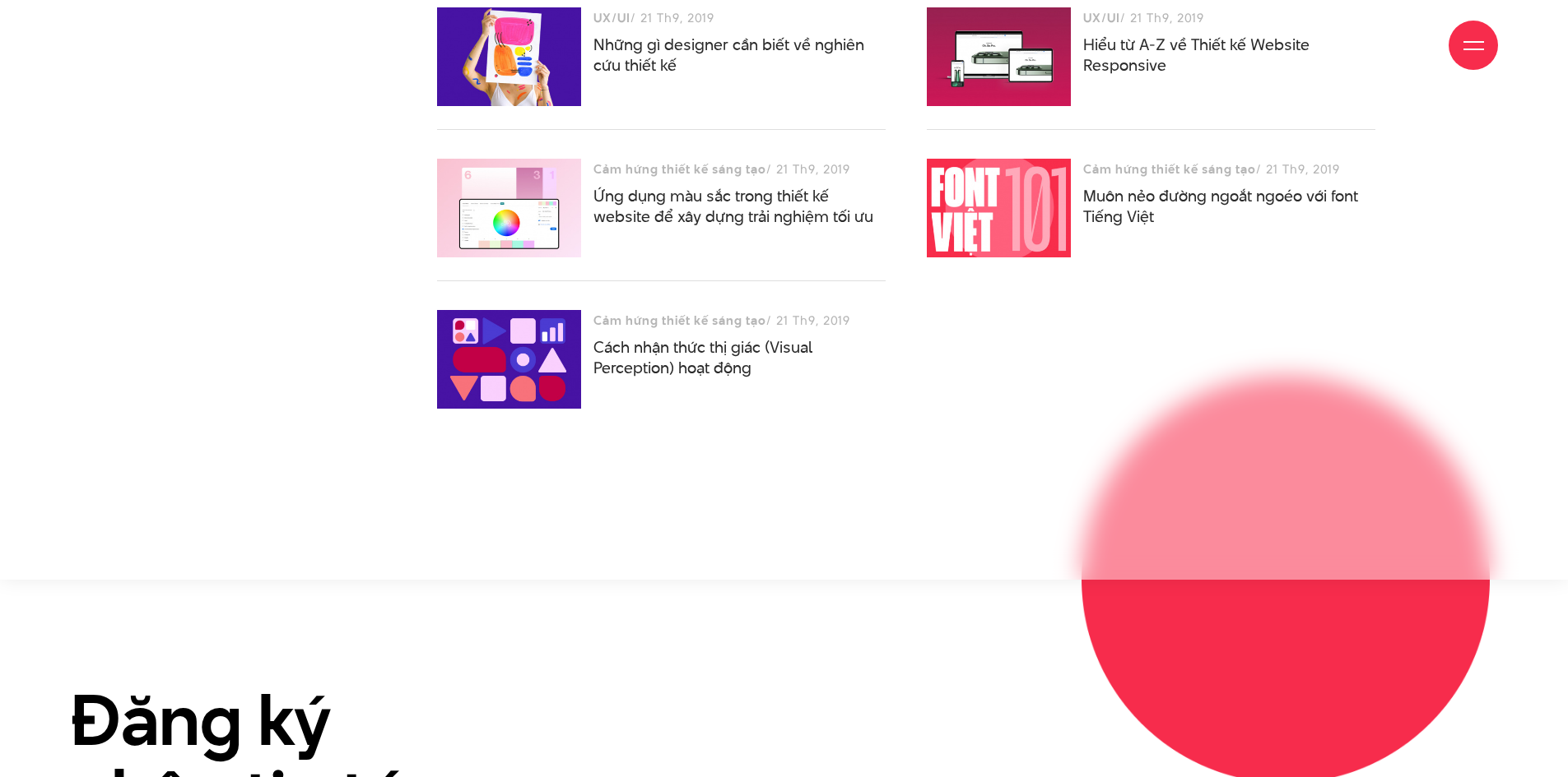
scroll to position [10756, 0]
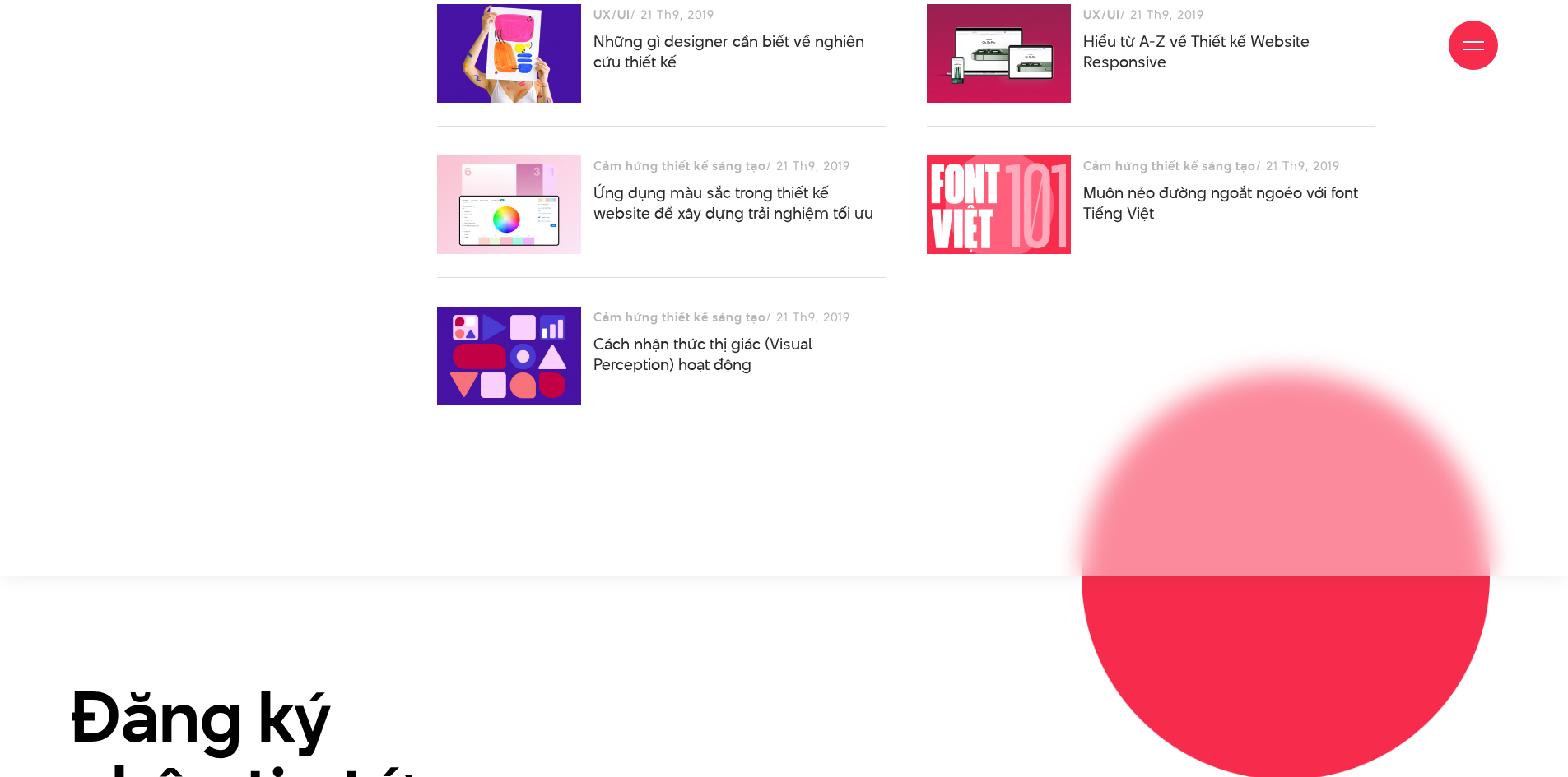
drag, startPoint x: 1204, startPoint y: 480, endPoint x: 1191, endPoint y: 429, distance: 52.6
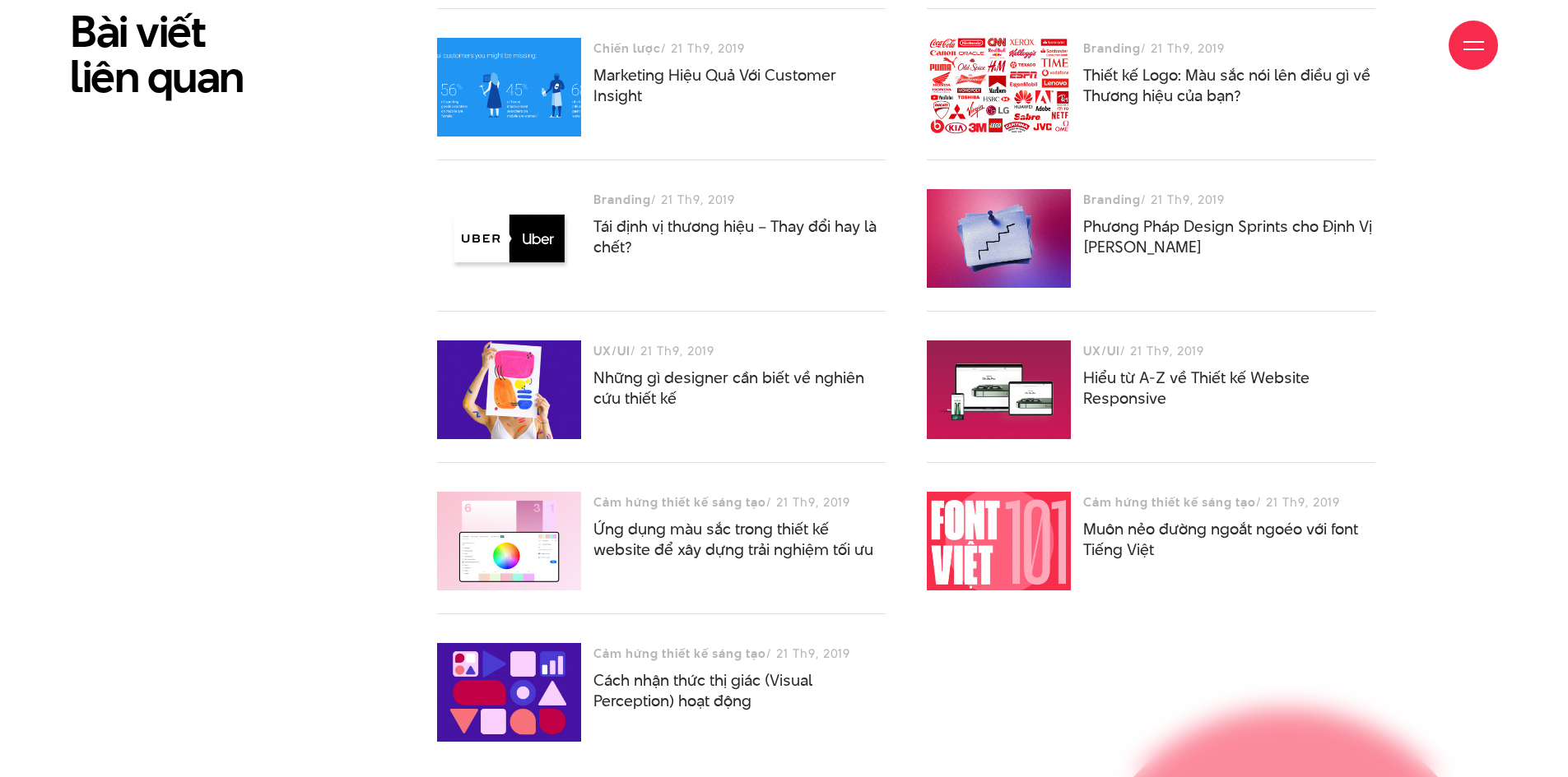
drag, startPoint x: 932, startPoint y: 560, endPoint x: 921, endPoint y: 524, distance: 37.6
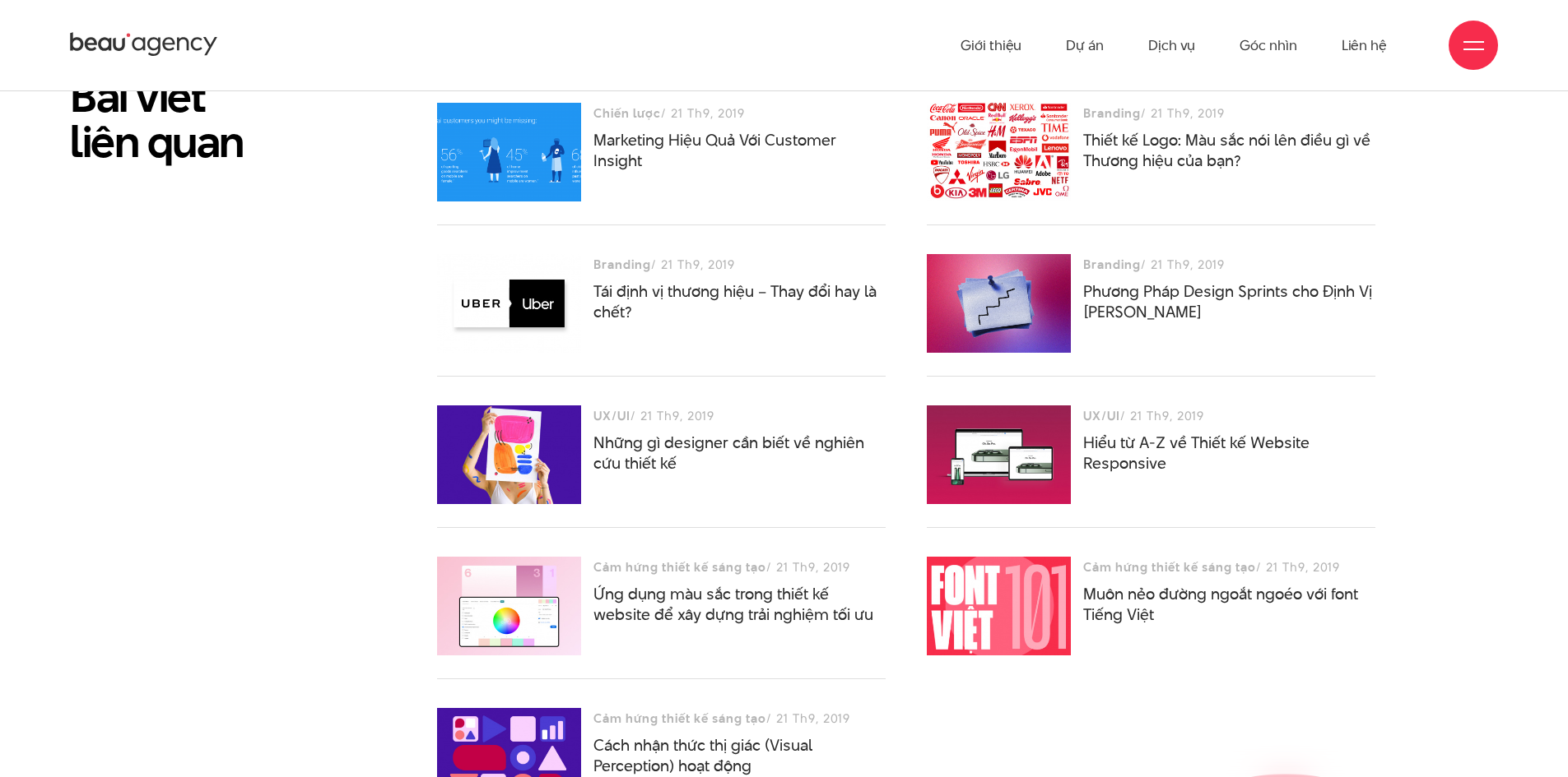
scroll to position [10300, 0]
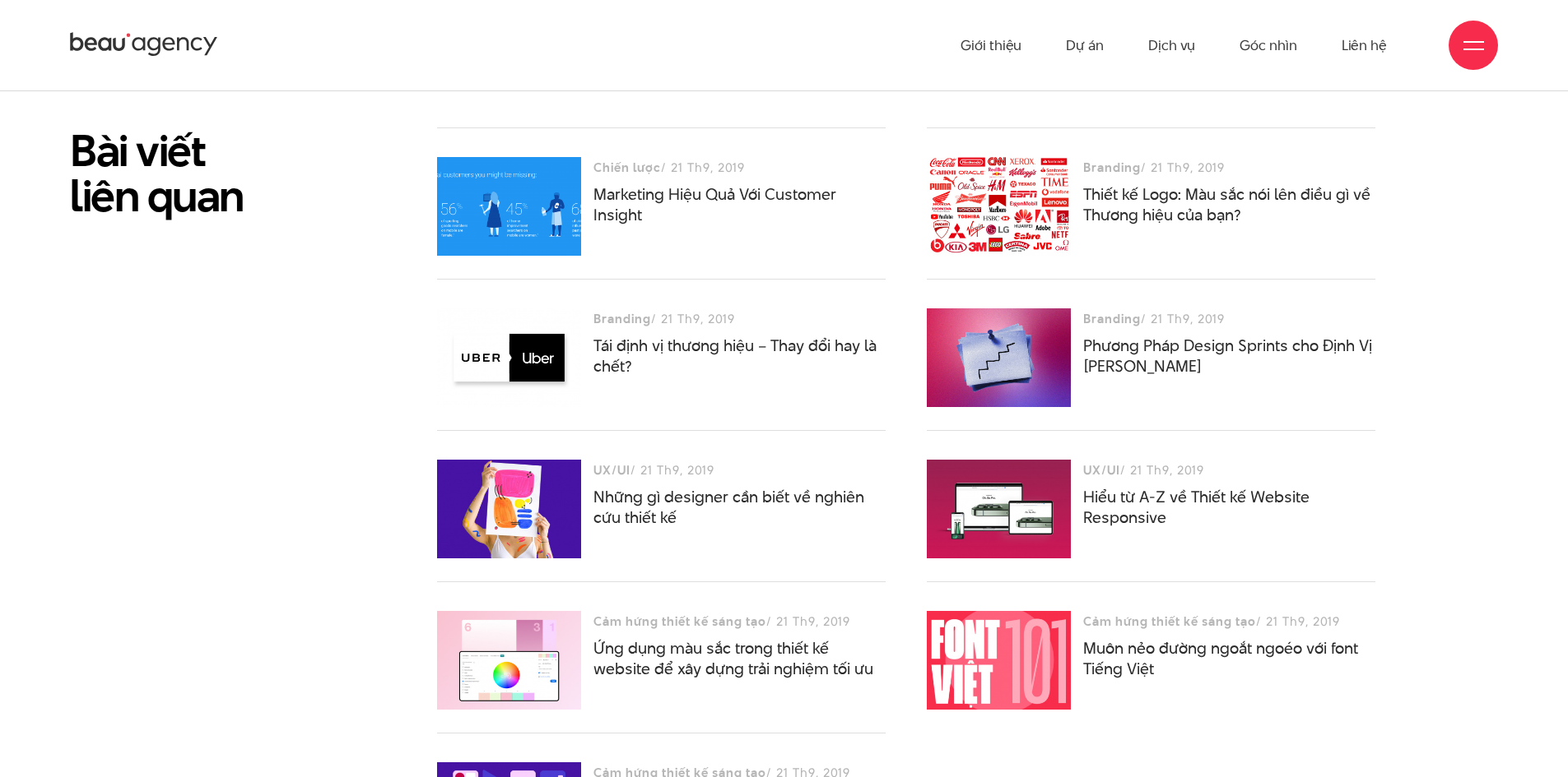
click at [514, 157] on div at bounding box center [508, 206] width 144 height 99
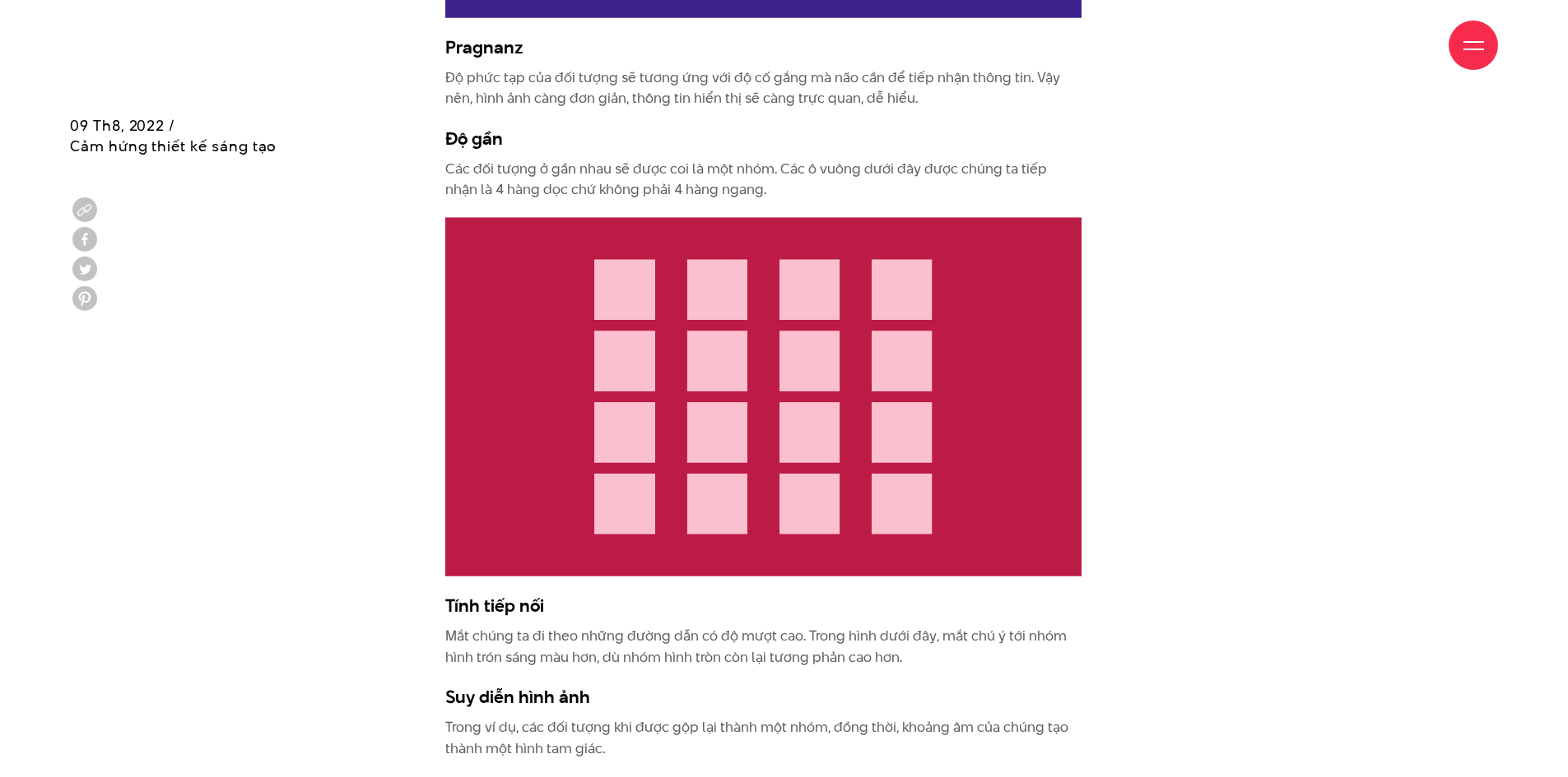
scroll to position [5373, 0]
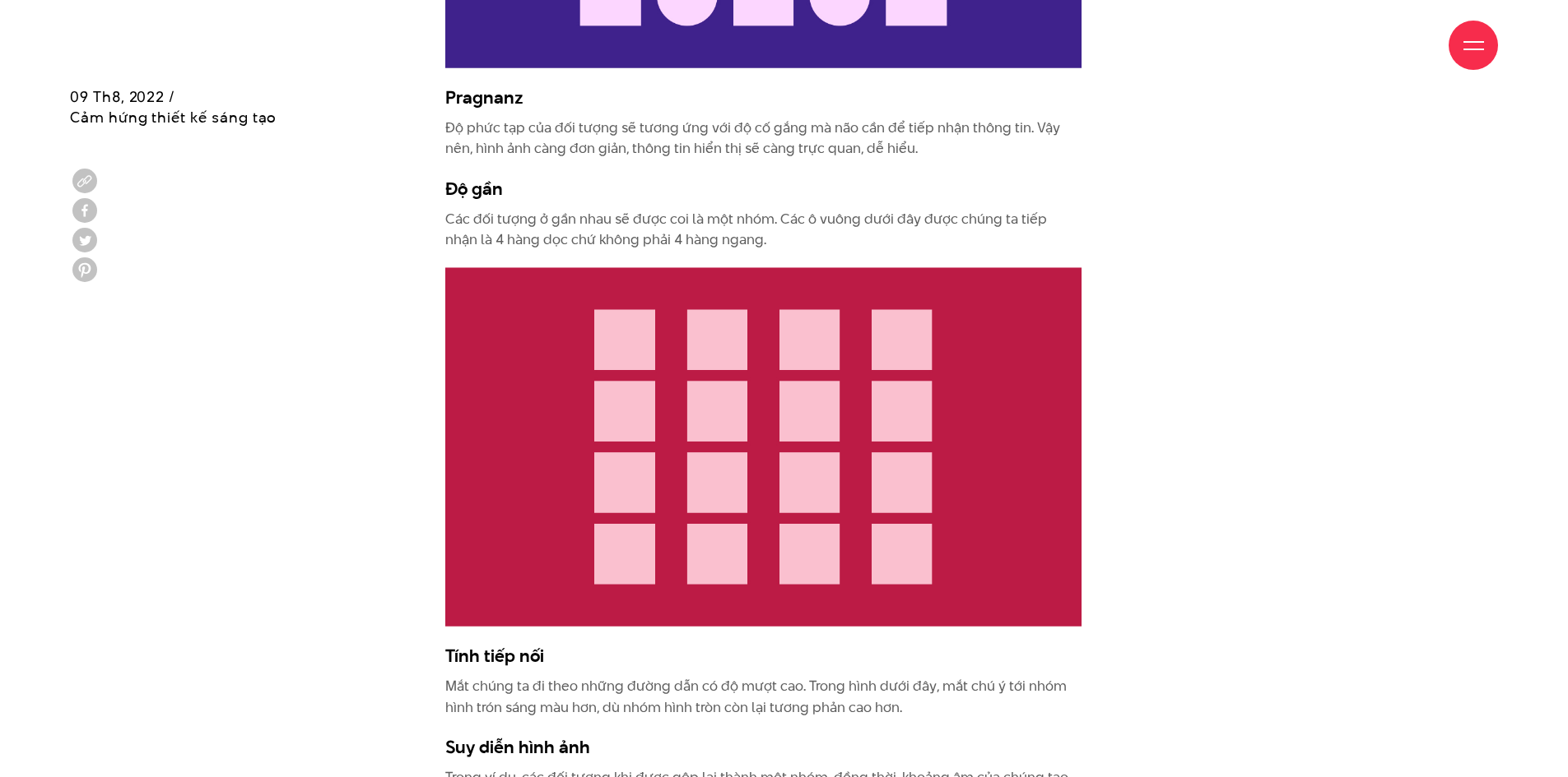
drag, startPoint x: 1255, startPoint y: 552, endPoint x: 1232, endPoint y: 523, distance: 37.0
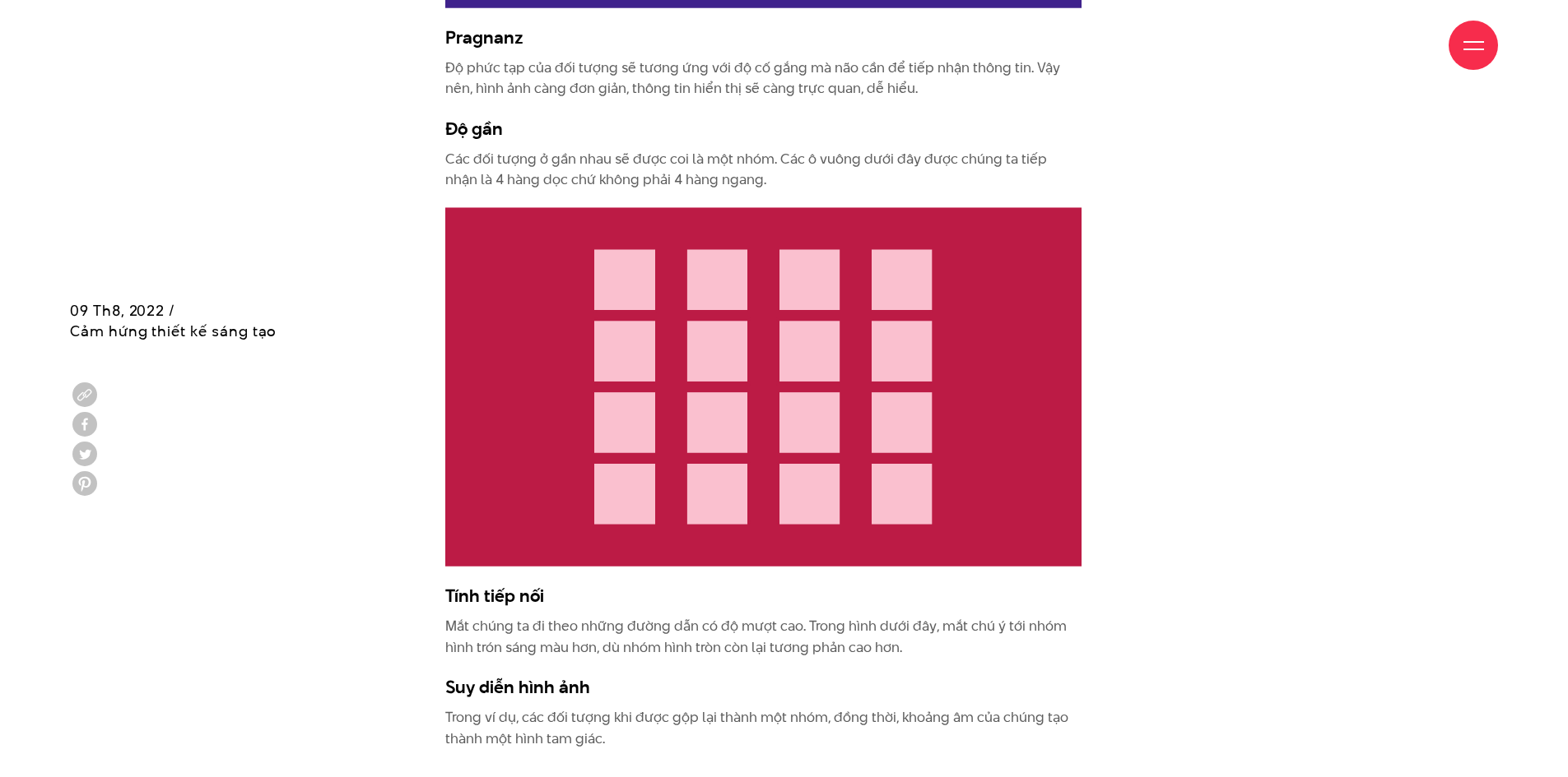
drag, startPoint x: 1228, startPoint y: 368, endPoint x: 1198, endPoint y: 560, distance: 194.3
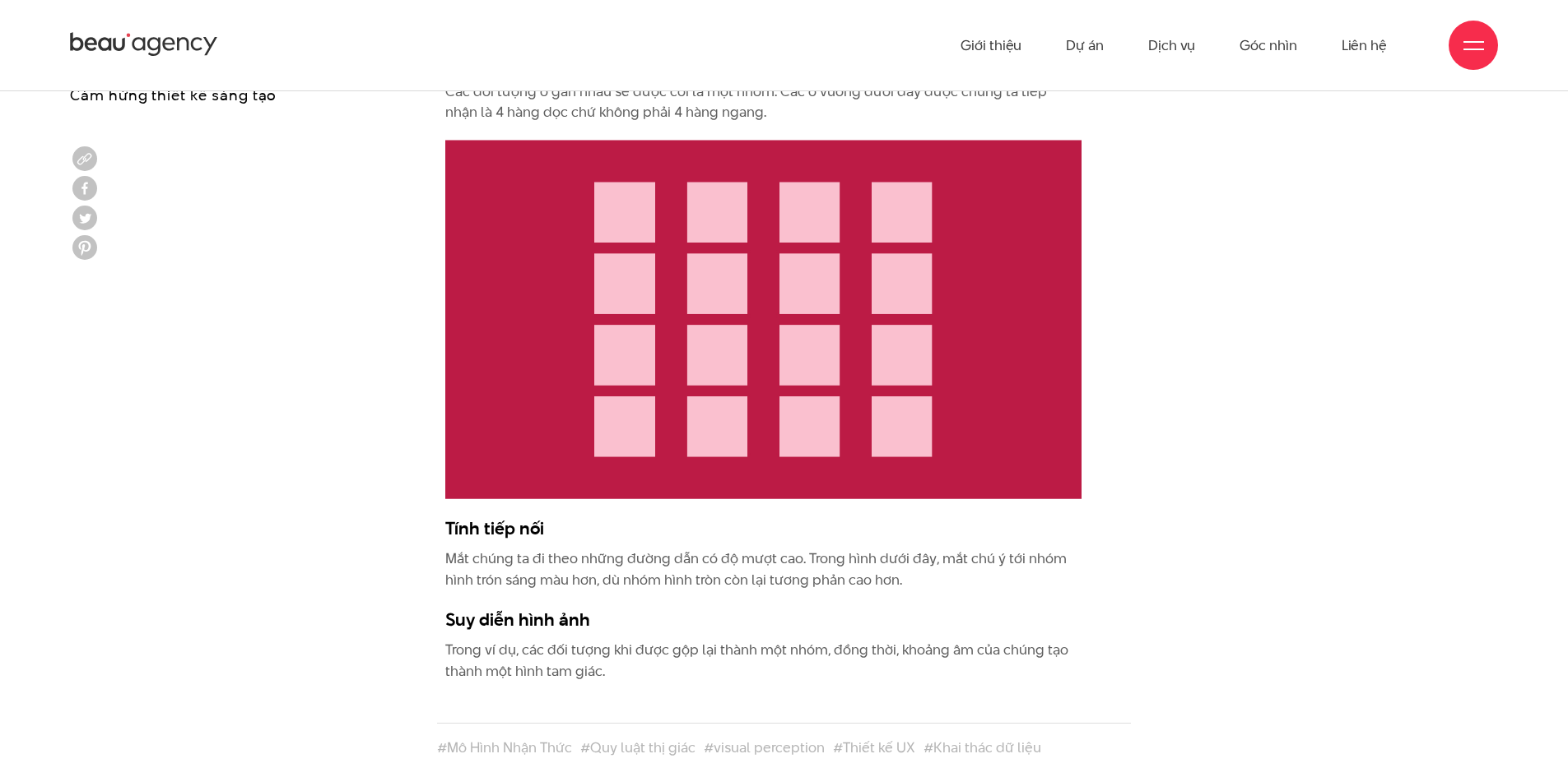
drag, startPoint x: 1224, startPoint y: 501, endPoint x: 1220, endPoint y: 444, distance: 57.1
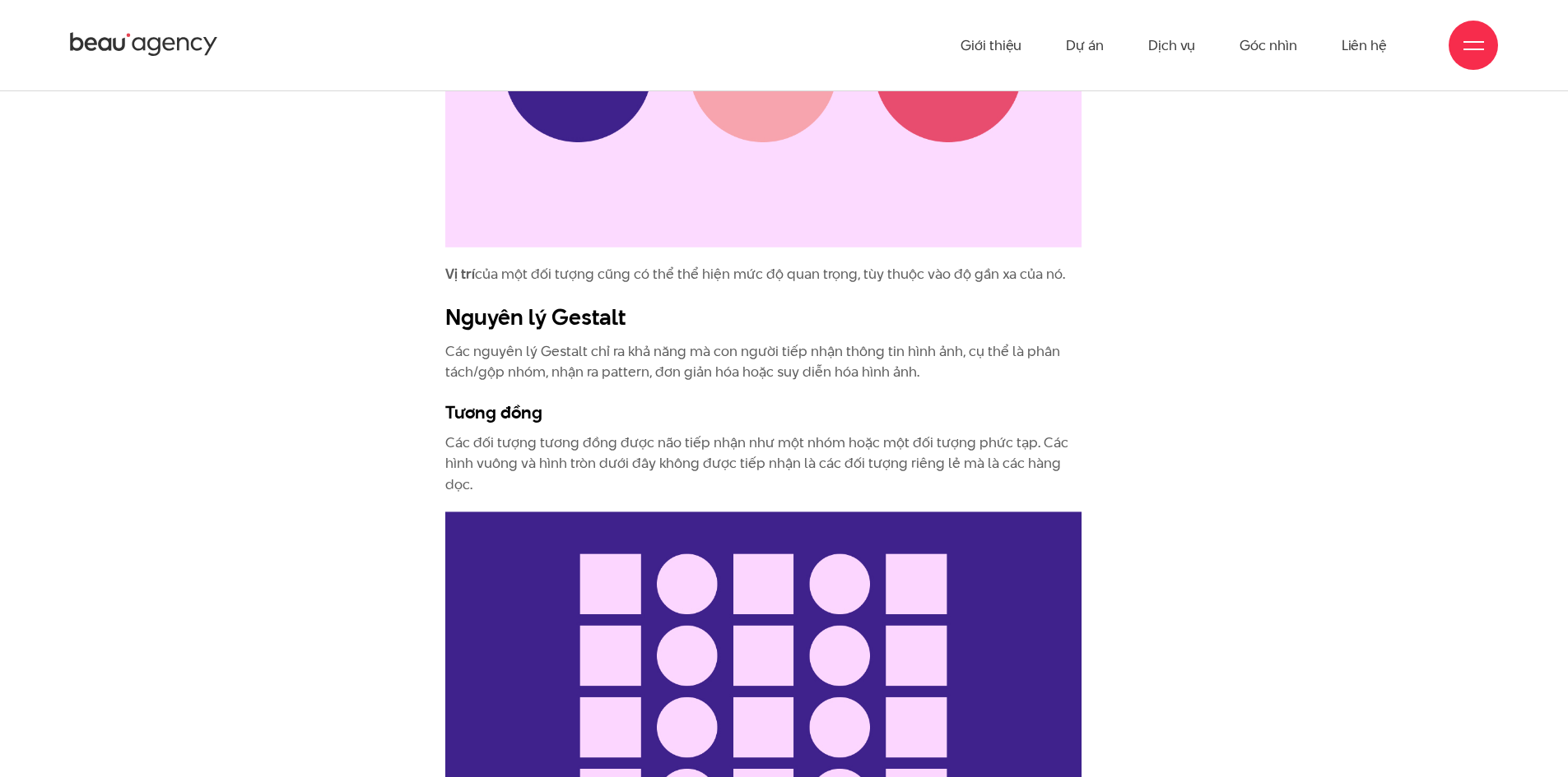
scroll to position [3544, 0]
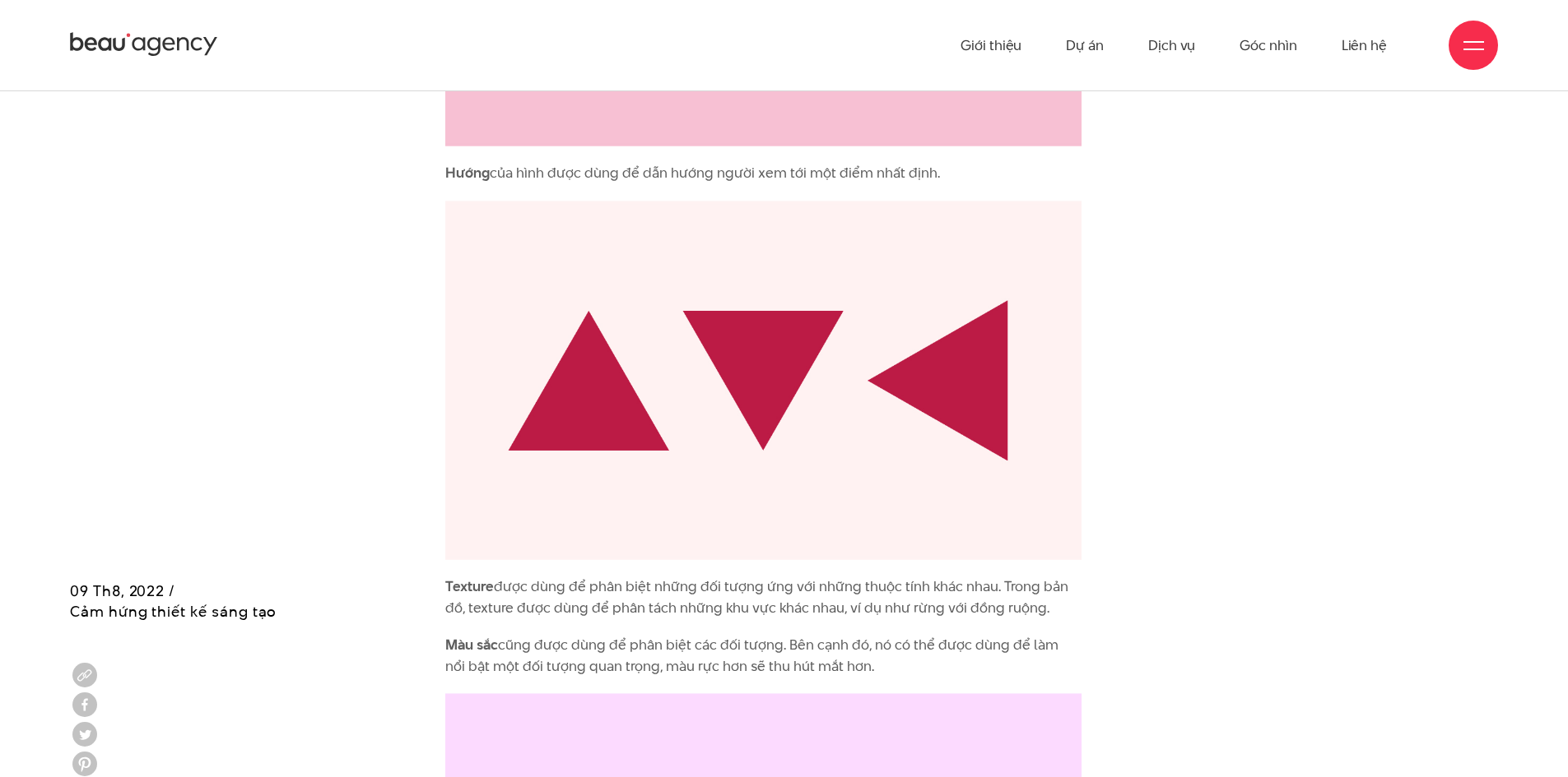
drag, startPoint x: 1212, startPoint y: 451, endPoint x: 1224, endPoint y: 237, distance: 214.3
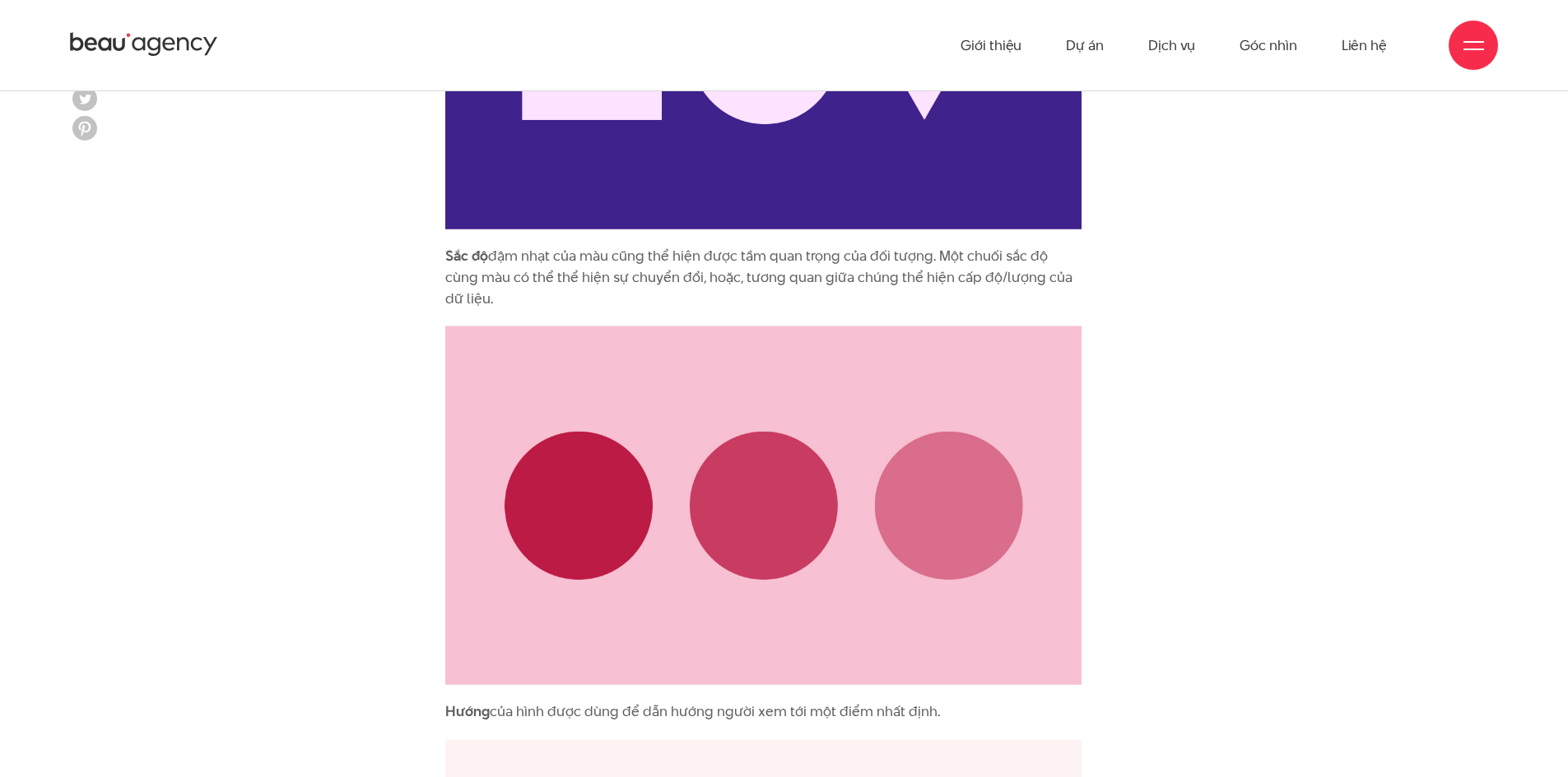
scroll to position [2558, 0]
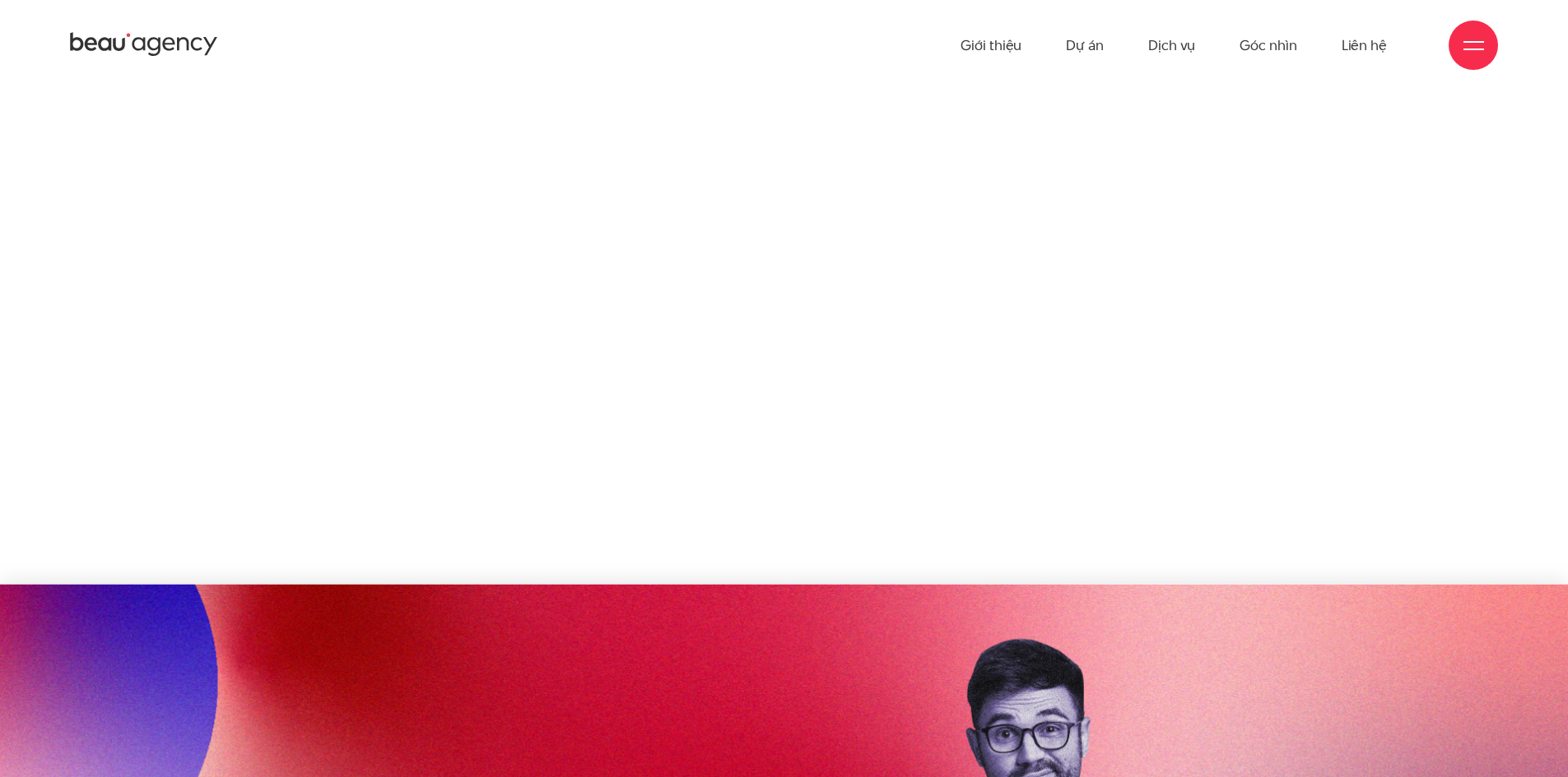
scroll to position [10300, 0]
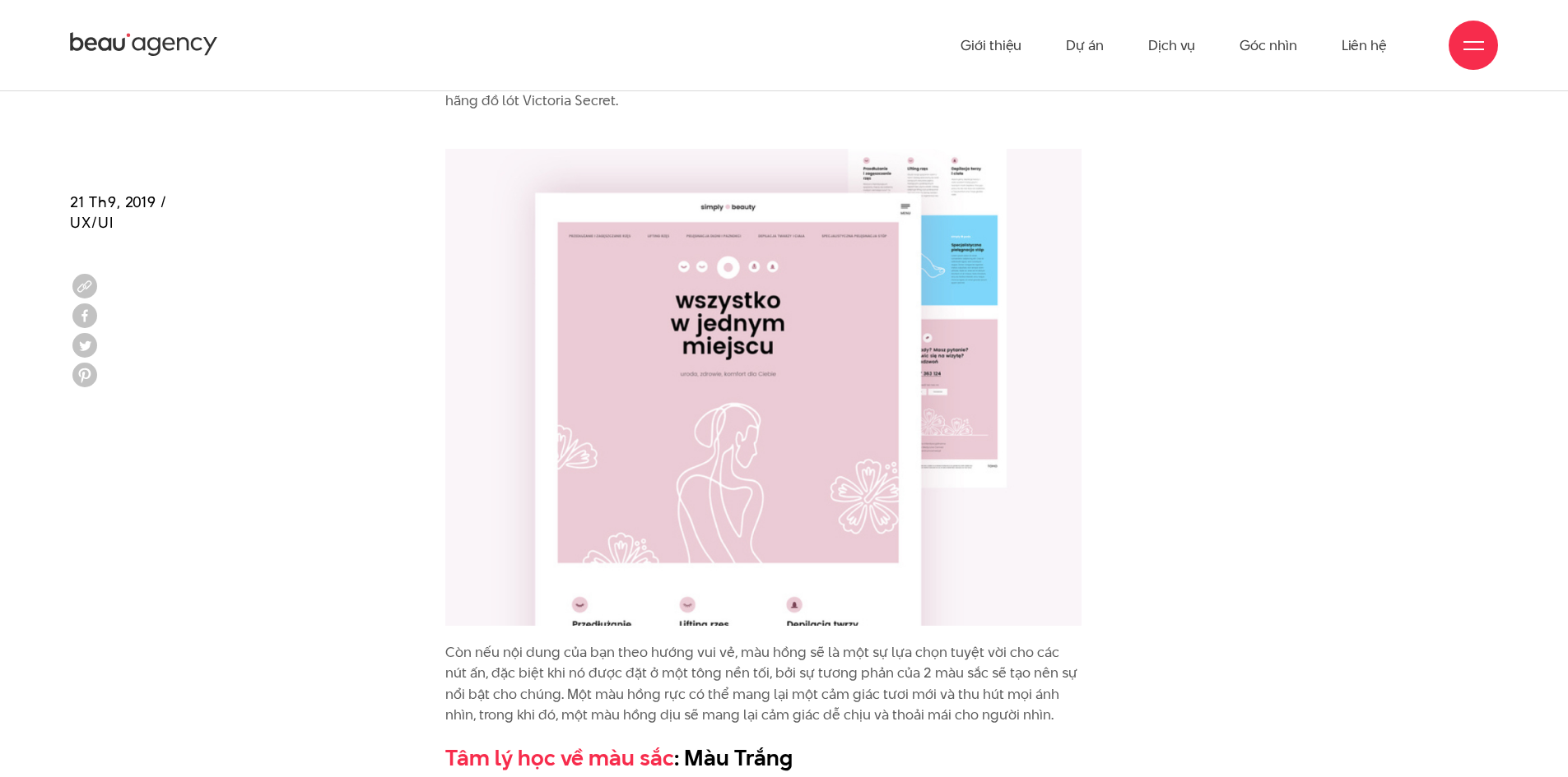
drag, startPoint x: 1545, startPoint y: 199, endPoint x: 1547, endPoint y: 146, distance: 53.0
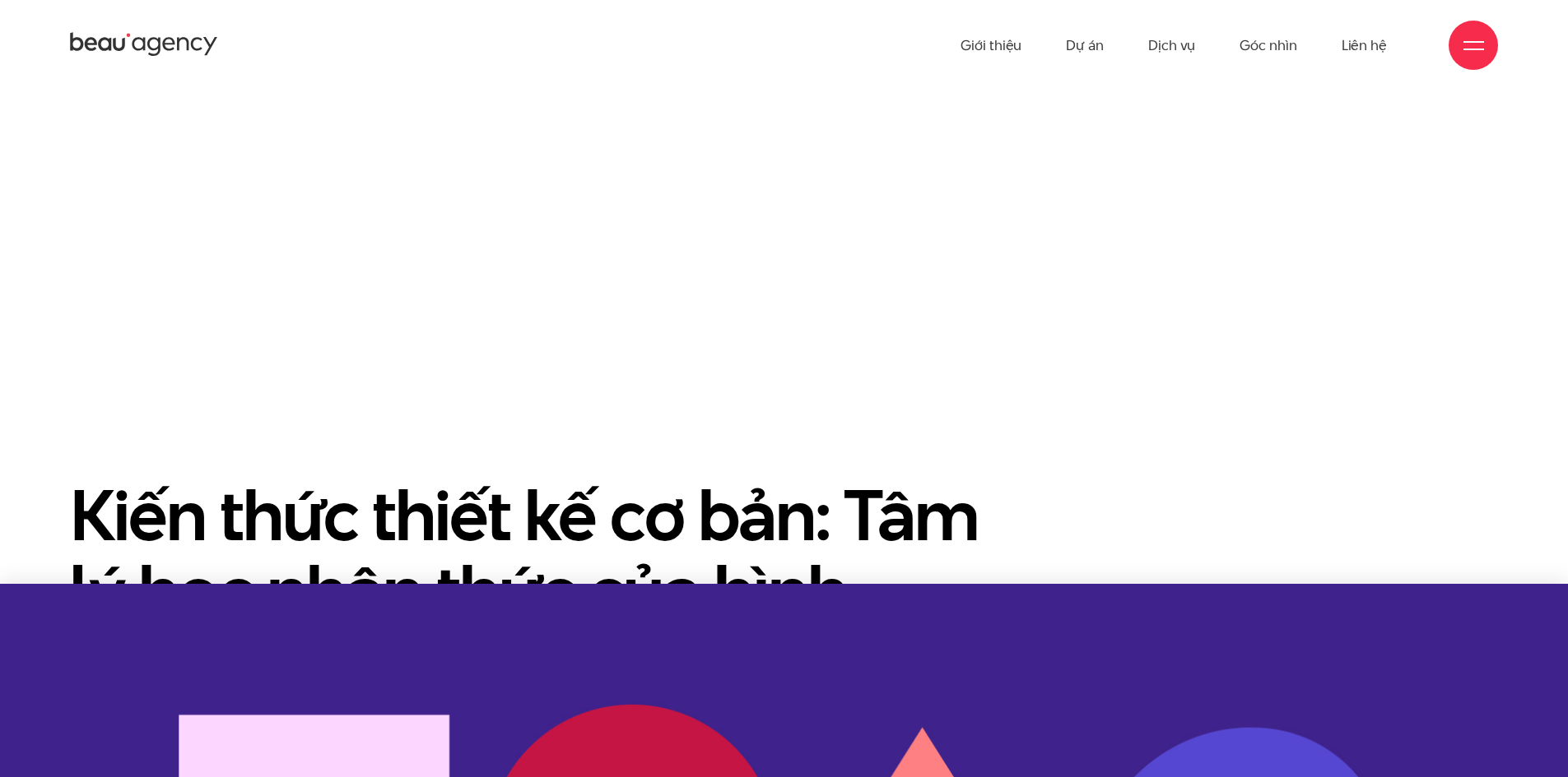
scroll to position [977, 0]
